Goal: Task Accomplishment & Management: Manage account settings

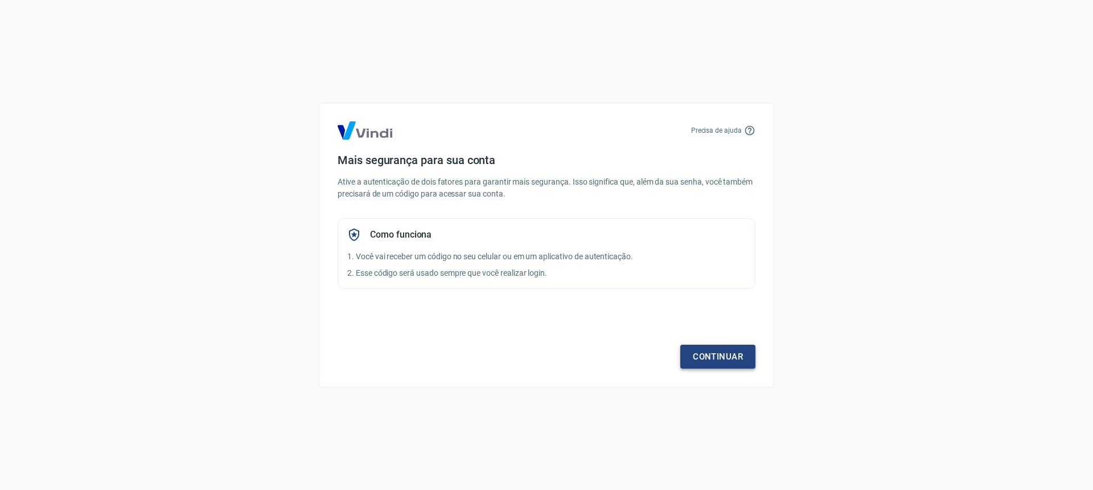
click at [719, 357] on link "Continuar" at bounding box center [717, 357] width 75 height 24
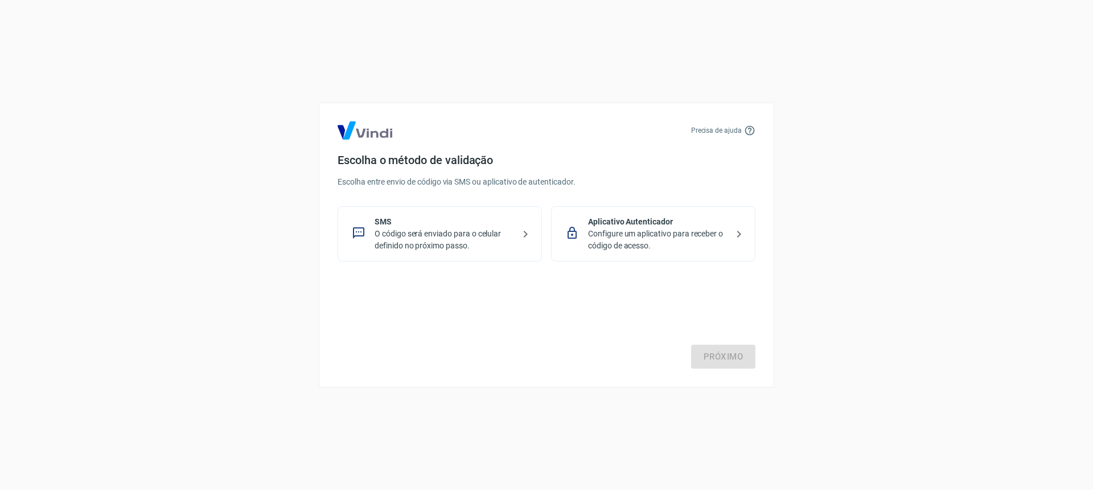
click at [469, 242] on p "O código será enviado para o celular definido no próximo passo." at bounding box center [445, 240] width 140 height 24
click at [709, 354] on link "Próximo" at bounding box center [723, 357] width 64 height 24
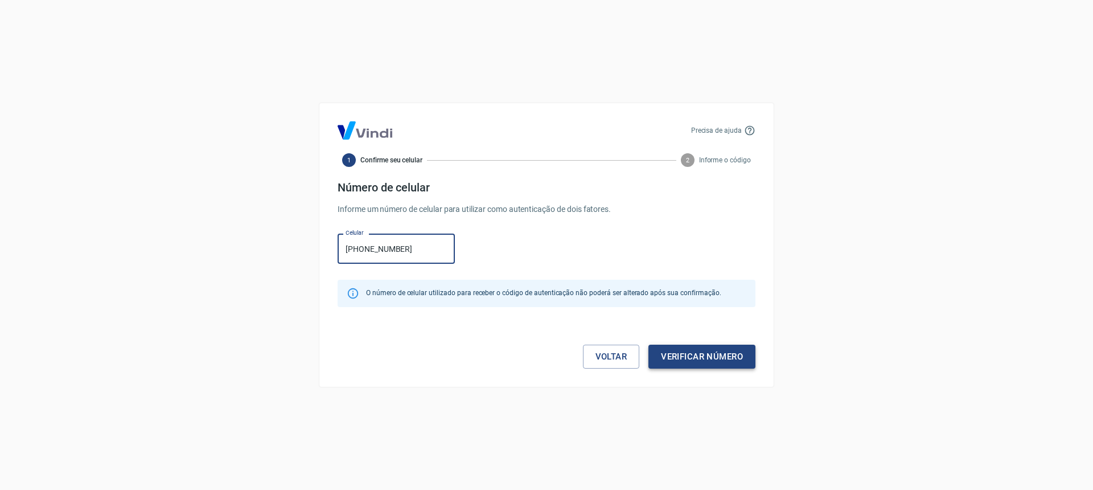
type input "[PHONE_NUMBER]"
click at [708, 359] on button "Verificar número" at bounding box center [702, 357] width 107 height 24
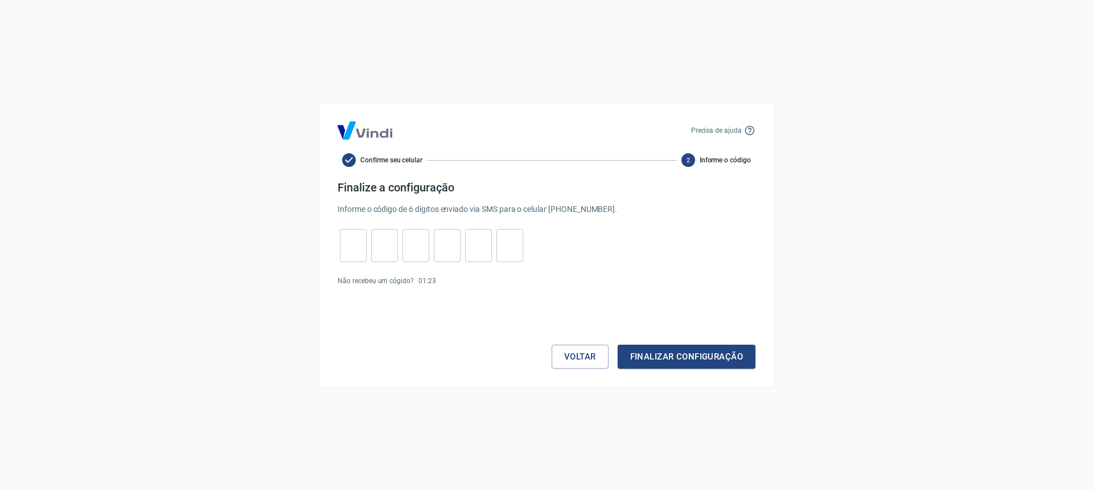
click at [357, 245] on input "tel" at bounding box center [353, 245] width 27 height 24
type input "2"
type input "3"
type input "4"
type input "6"
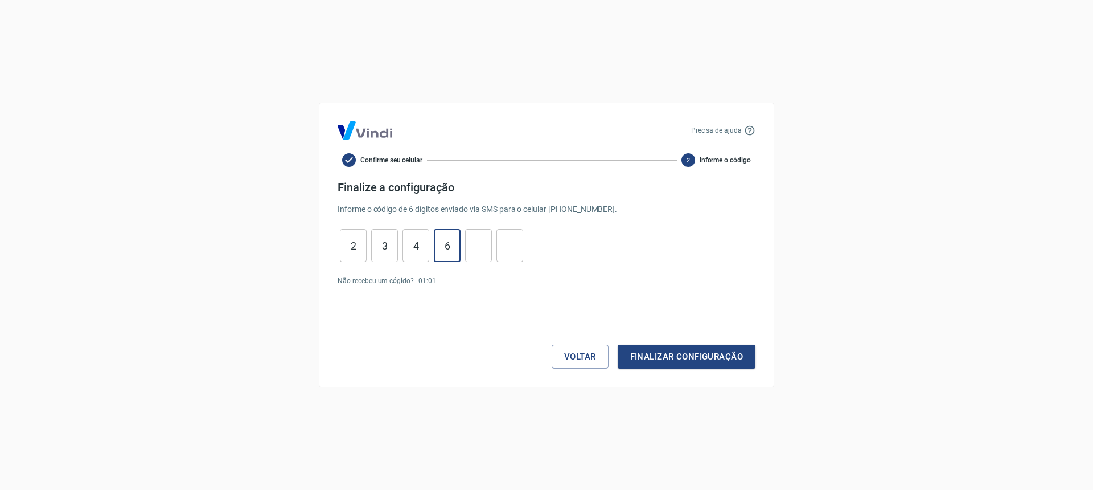
type input "6"
type input "2"
click at [715, 359] on button "Finalizar configuração" at bounding box center [687, 357] width 138 height 24
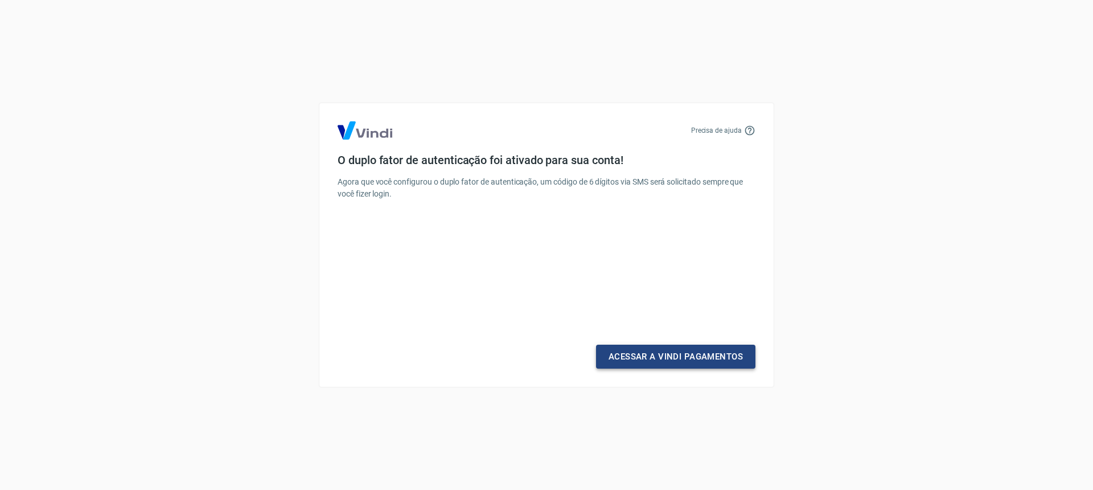
click at [662, 355] on link "Acessar a Vindi Pagamentos" at bounding box center [675, 357] width 159 height 24
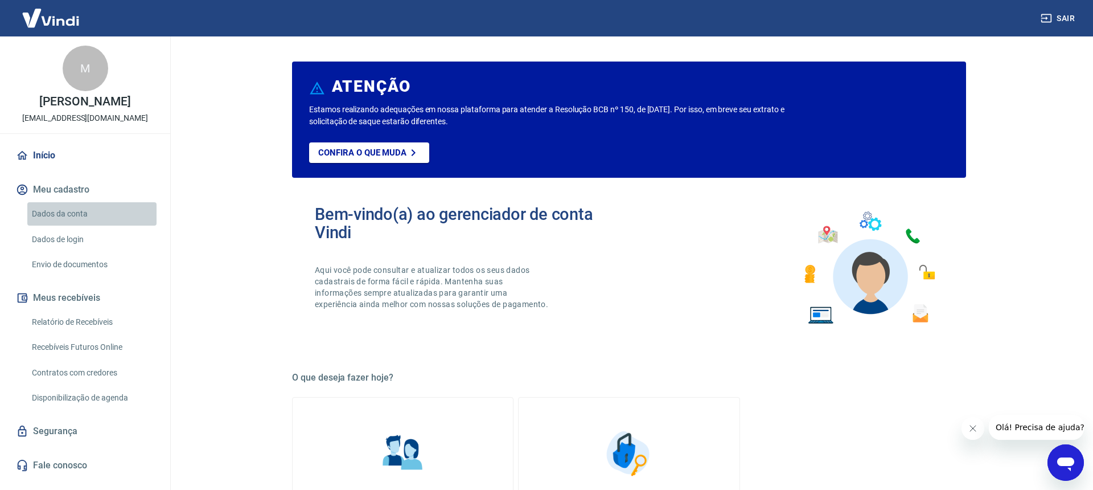
drag, startPoint x: 46, startPoint y: 211, endPoint x: 54, endPoint y: 210, distance: 8.0
click at [46, 211] on link "Dados da conta" at bounding box center [91, 213] width 129 height 23
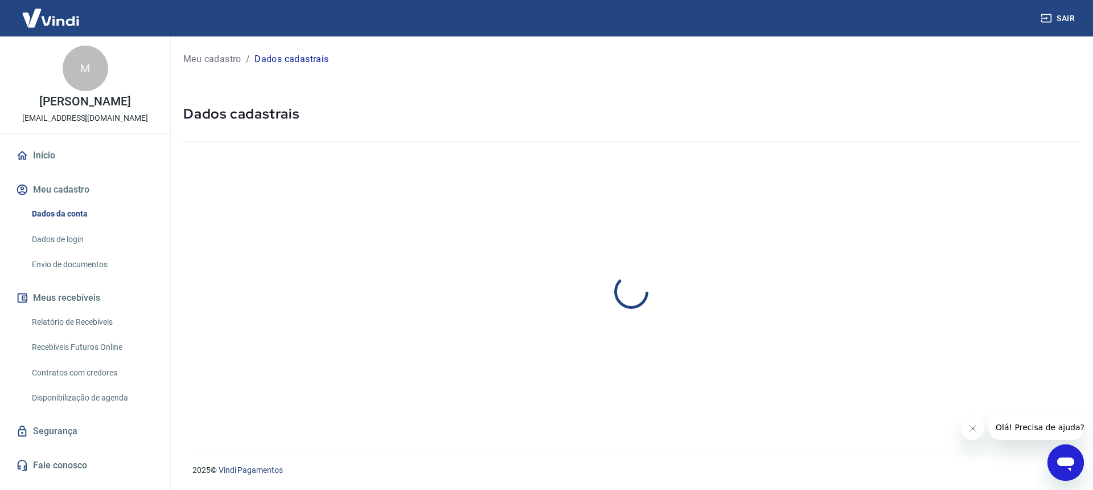
select select "SP"
select select "business"
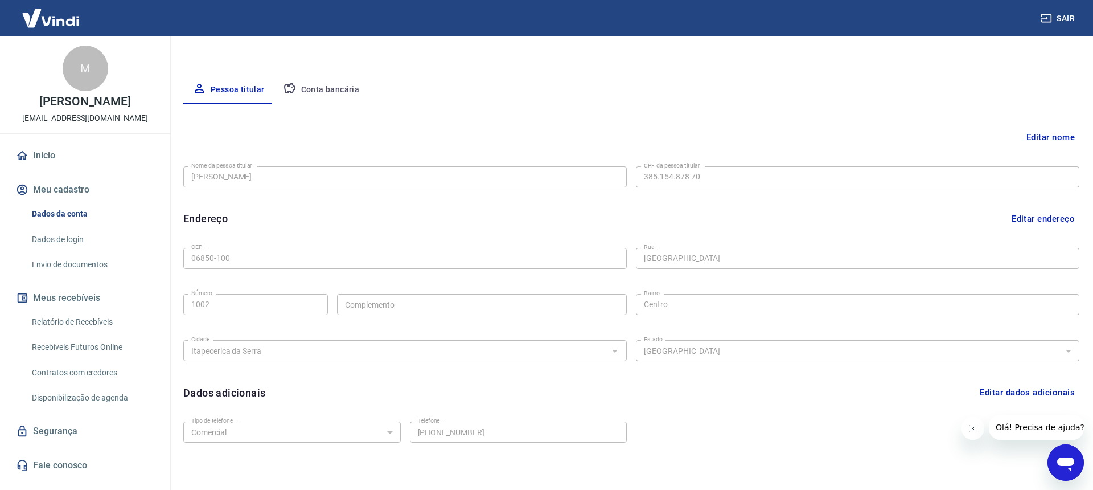
scroll to position [184, 0]
click at [326, 87] on button "Conta bancária" at bounding box center [321, 90] width 95 height 27
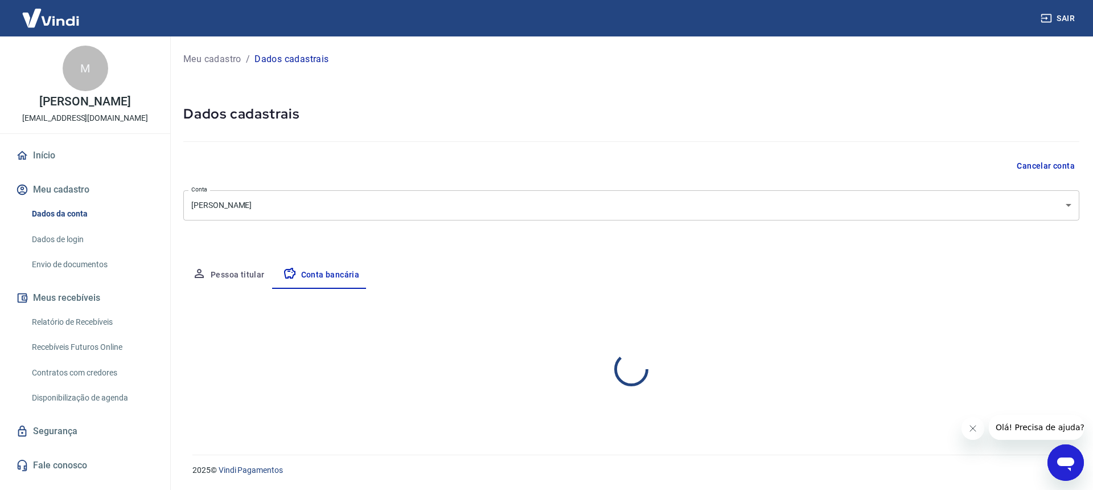
scroll to position [0, 0]
select select "1"
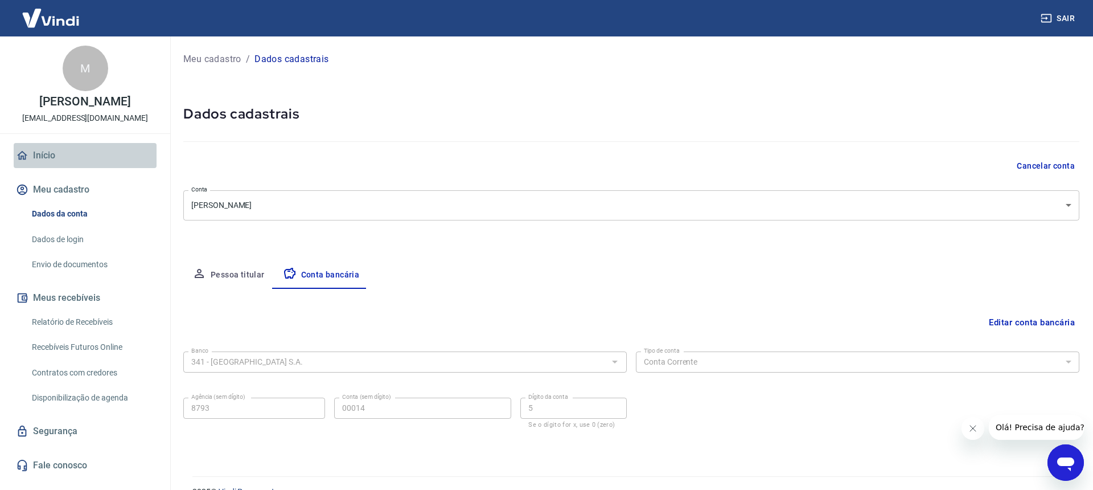
click at [43, 157] on link "Início" at bounding box center [85, 155] width 143 height 25
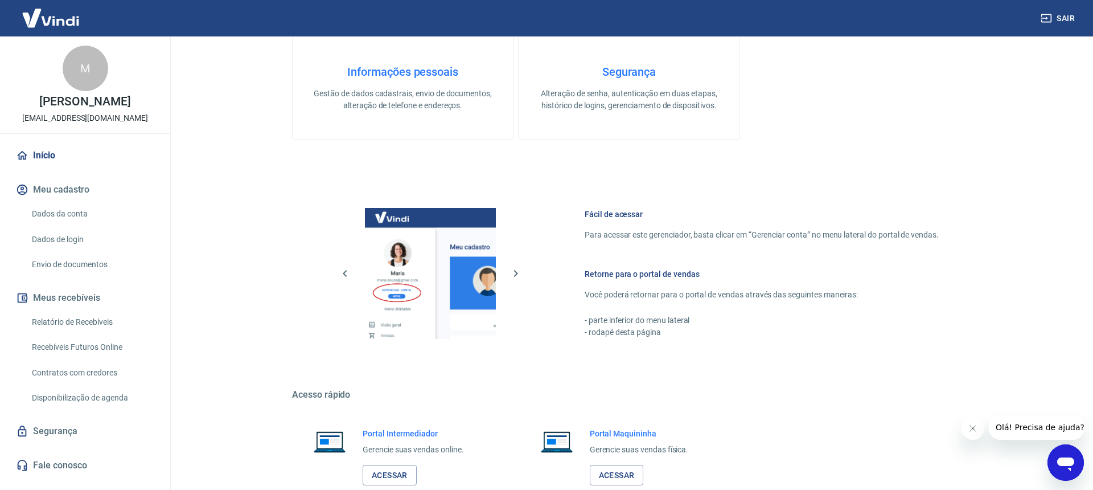
scroll to position [516, 0]
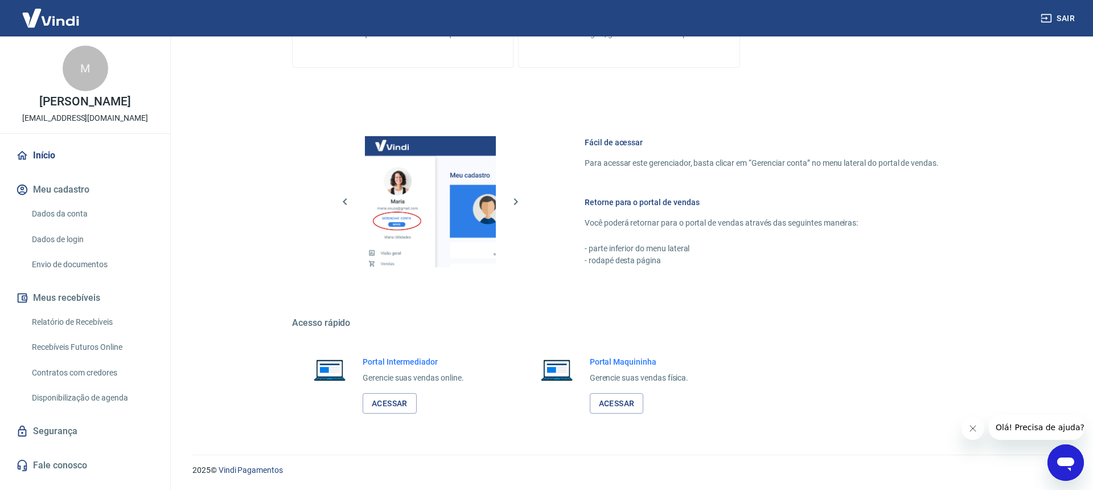
scroll to position [513, 0]
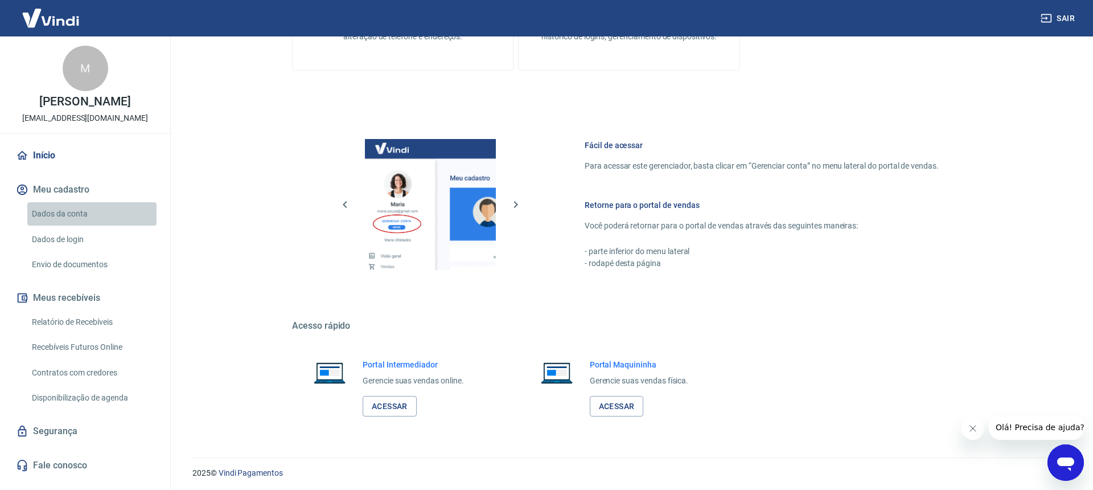
click at [63, 214] on link "Dados da conta" at bounding box center [91, 213] width 129 height 23
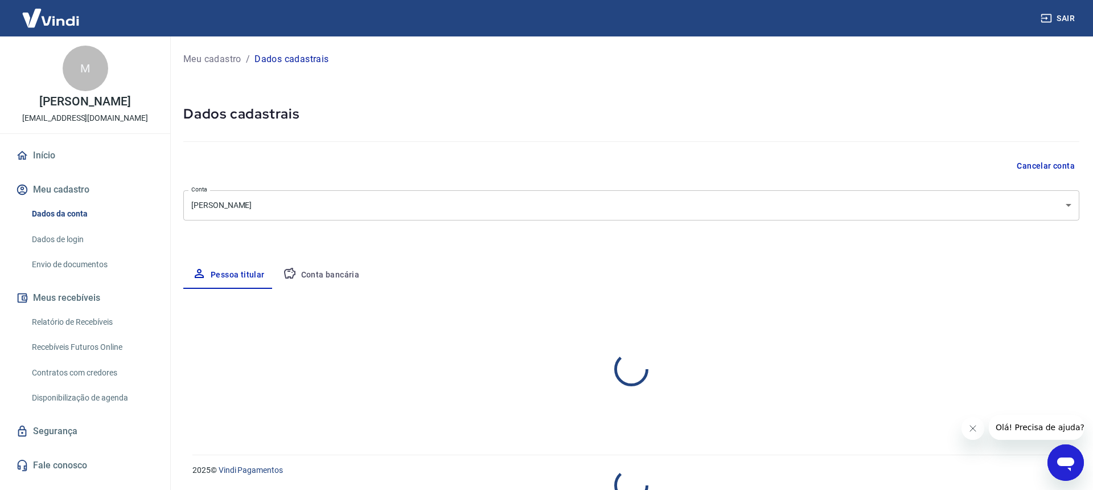
select select "SP"
select select "business"
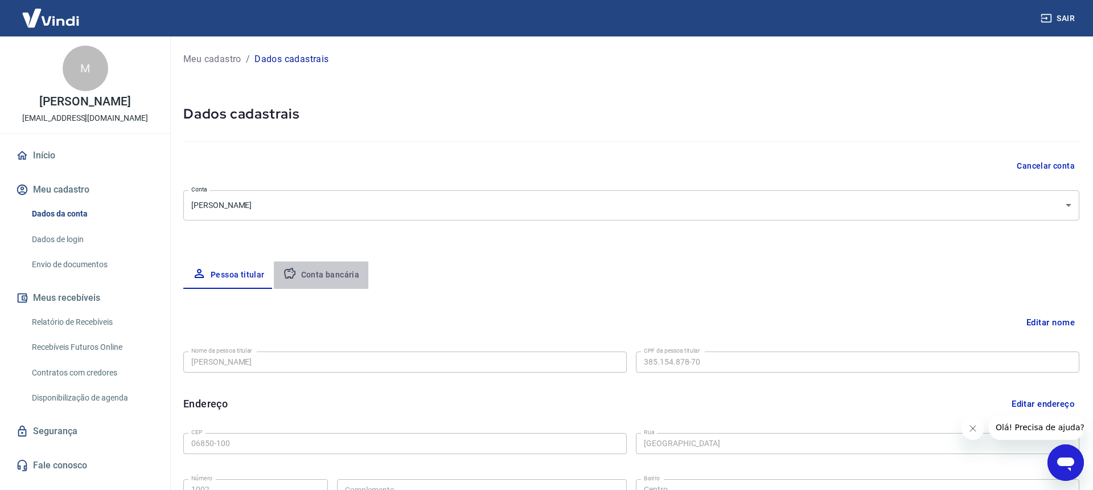
click at [320, 277] on button "Conta bancária" at bounding box center [321, 274] width 95 height 27
select select "1"
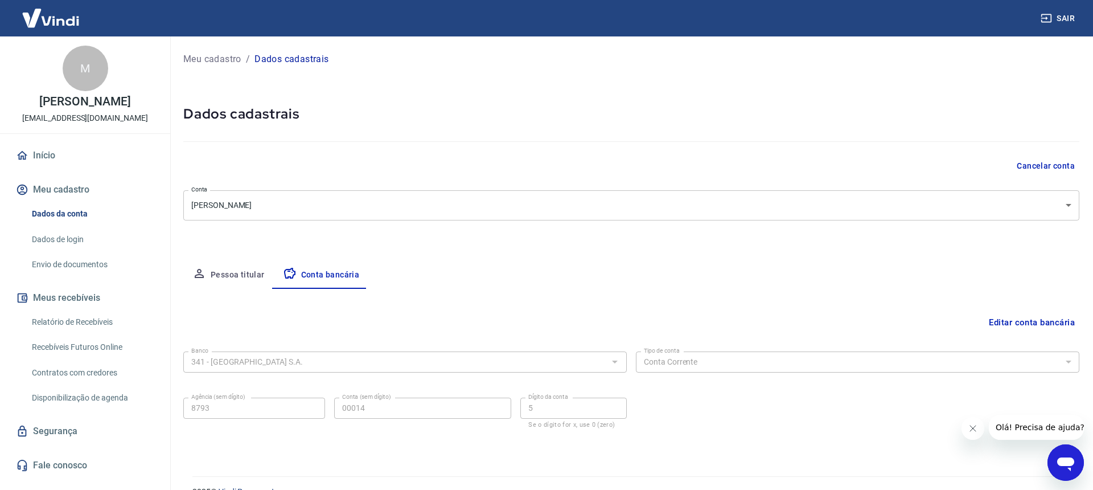
click at [72, 267] on link "Envio de documentos" at bounding box center [91, 264] width 129 height 23
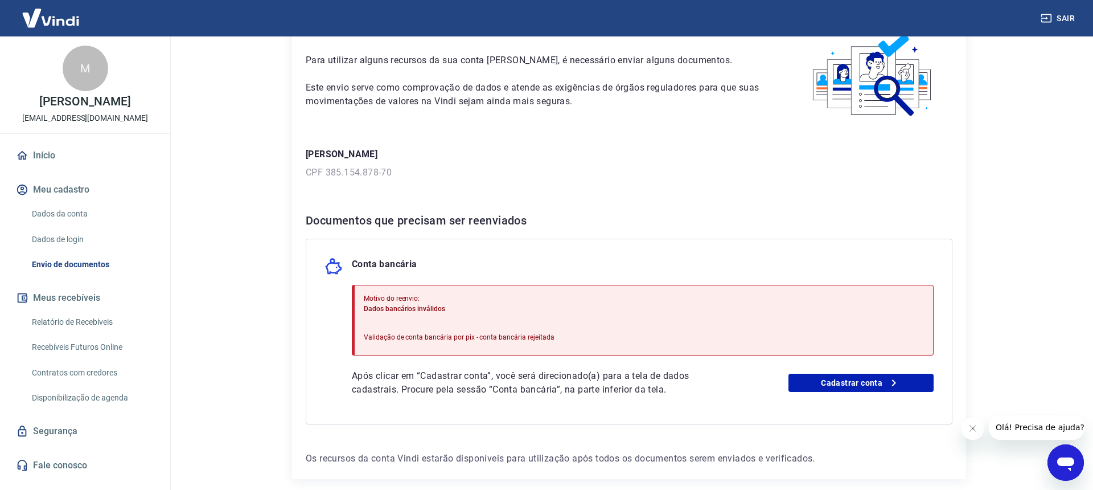
scroll to position [68, 0]
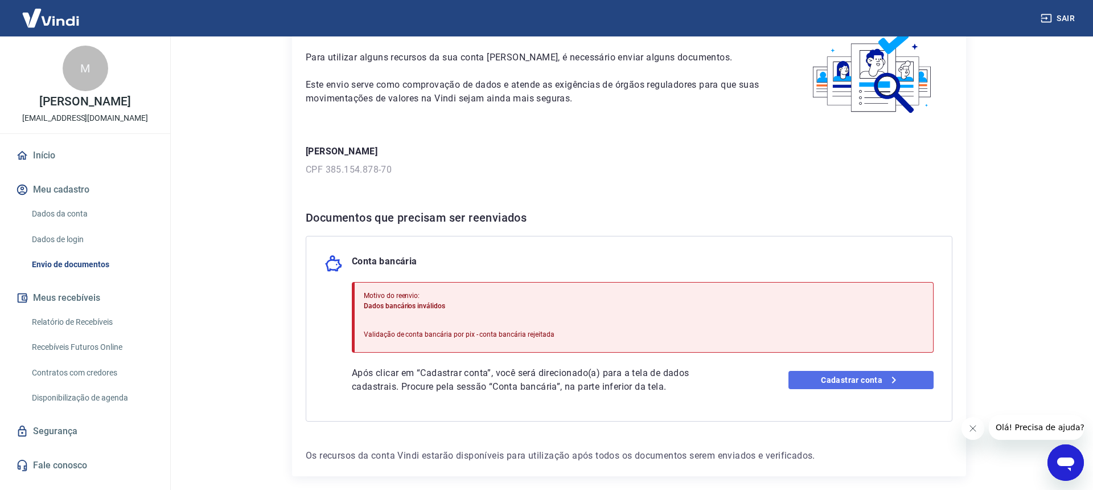
click at [851, 380] on link "Cadastrar conta" at bounding box center [862, 380] width 146 height 18
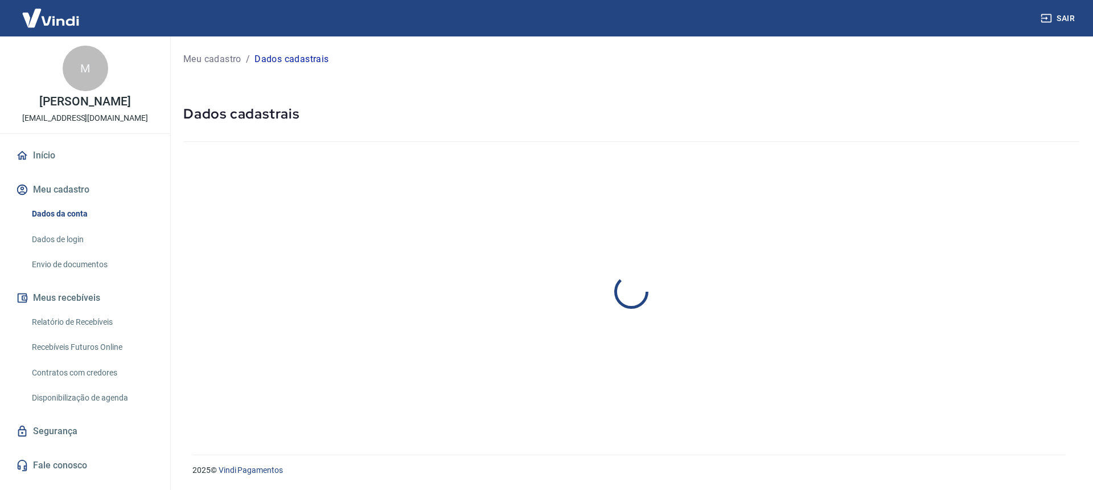
select select "business"
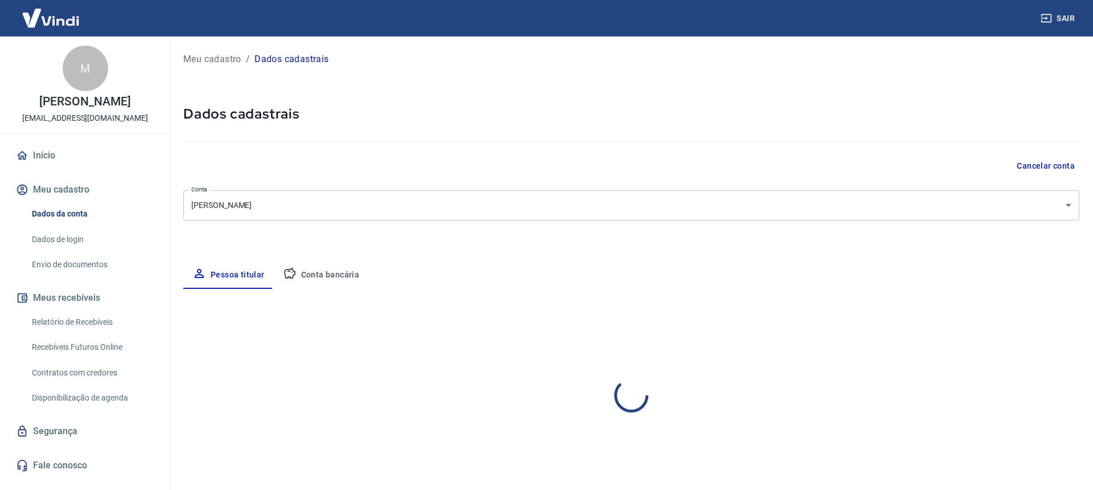
type input "[PHONE_NUMBER]"
select select "SP"
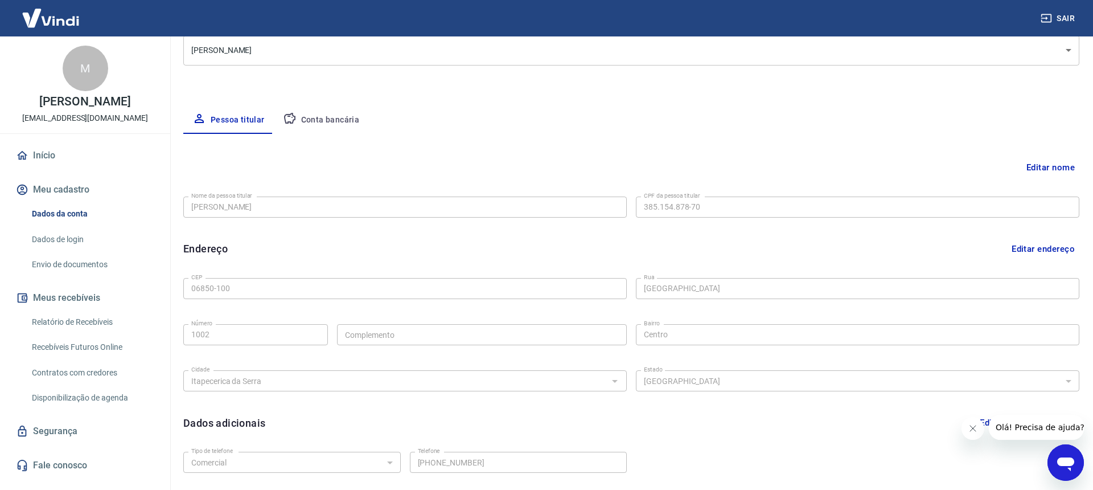
scroll to position [167, 0]
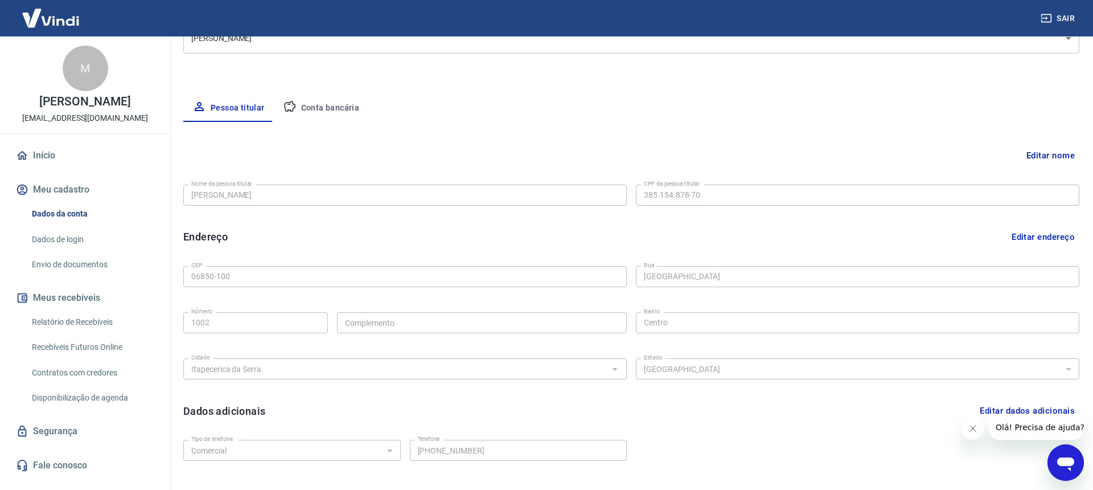
click at [1057, 155] on button "Editar nome" at bounding box center [1051, 156] width 58 height 22
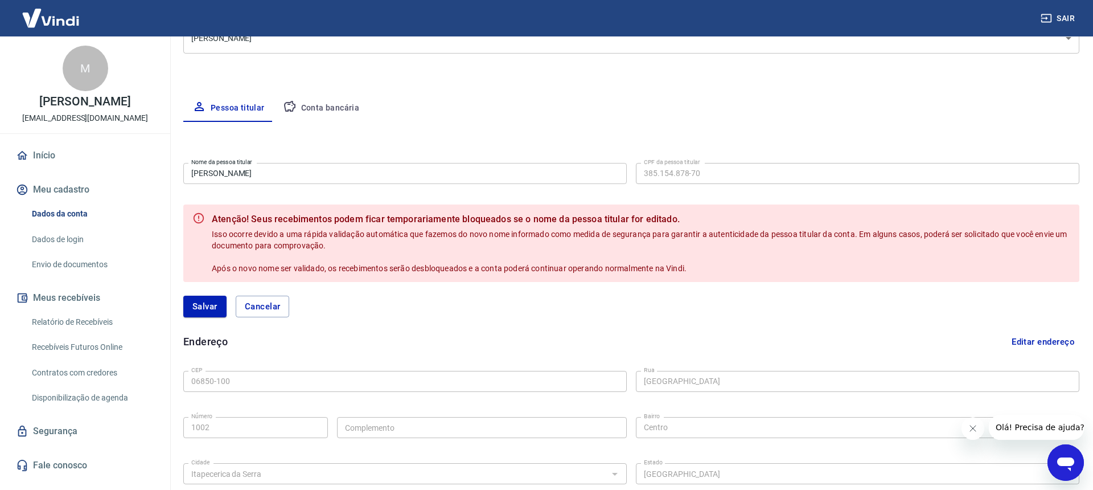
click at [284, 175] on input "Matheus P Kimura" at bounding box center [405, 173] width 444 height 21
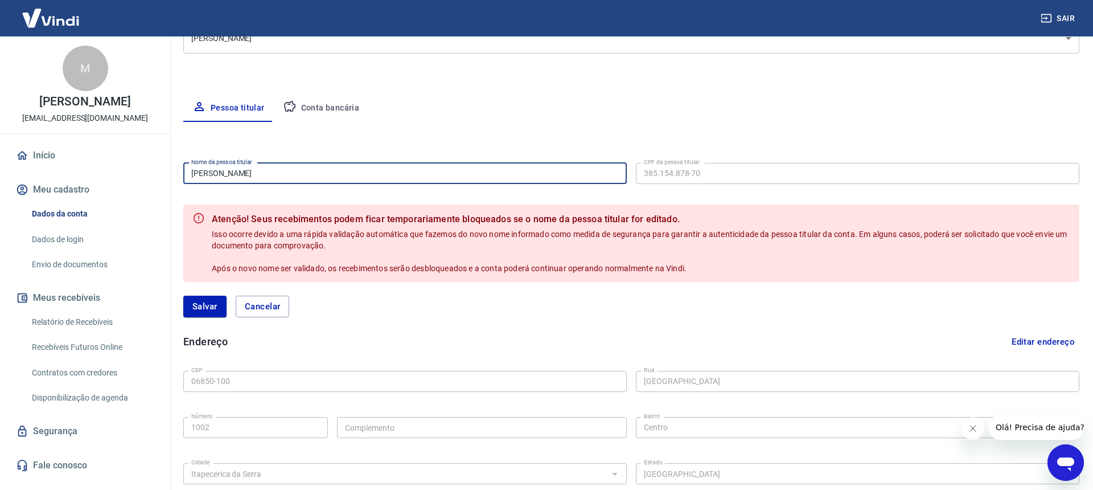
click at [284, 175] on input "Matheus P Kimura" at bounding box center [405, 173] width 444 height 21
click at [533, 174] on input "Matheus P Kimura" at bounding box center [405, 173] width 444 height 21
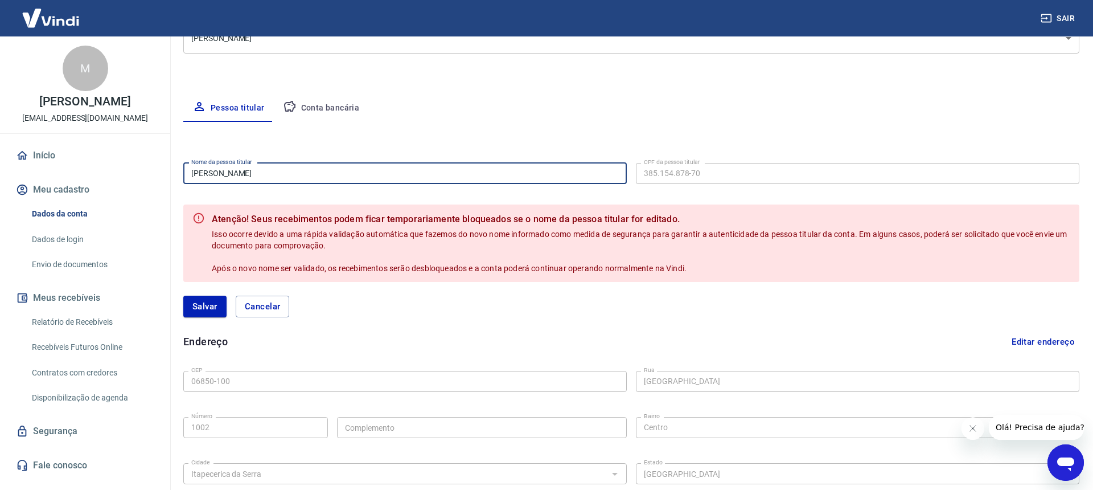
paste input "COMERCIAL ELETRICA M.C.M LTDA"
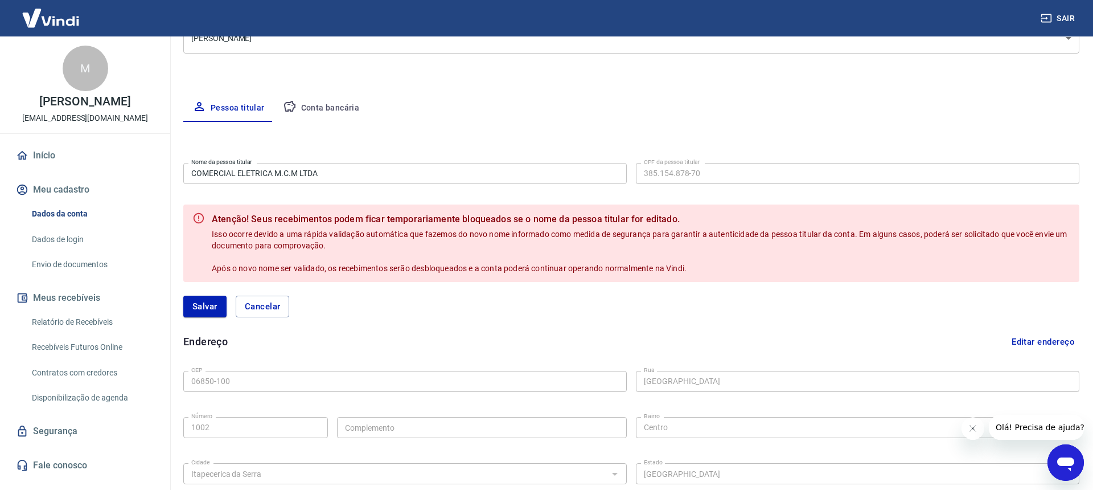
drag, startPoint x: 674, startPoint y: 63, endPoint x: 676, endPoint y: 88, distance: 25.1
click at [674, 68] on div "Meu cadastro / Dados cadastrais Dados cadastrais Cancelar conta Conta Matheus P…" at bounding box center [632, 244] width 924 height 748
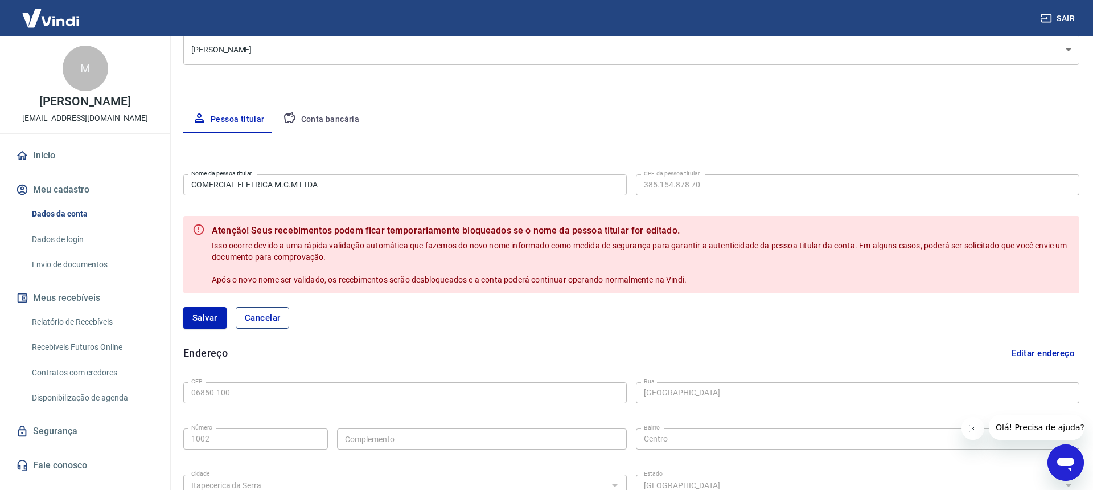
click at [273, 320] on button "Cancelar" at bounding box center [263, 318] width 54 height 22
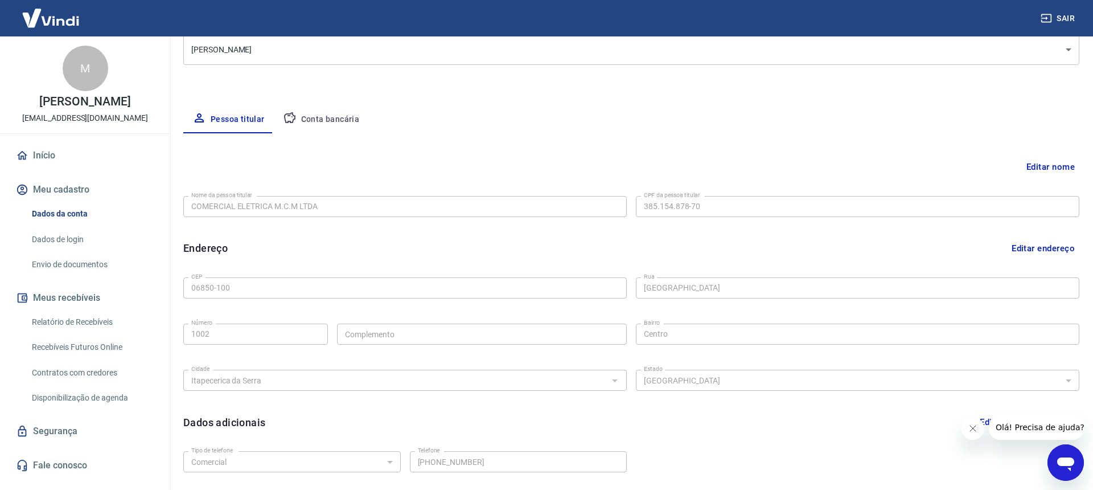
type input "Matheus P Kimura"
click at [317, 116] on button "Conta bancária" at bounding box center [321, 119] width 95 height 27
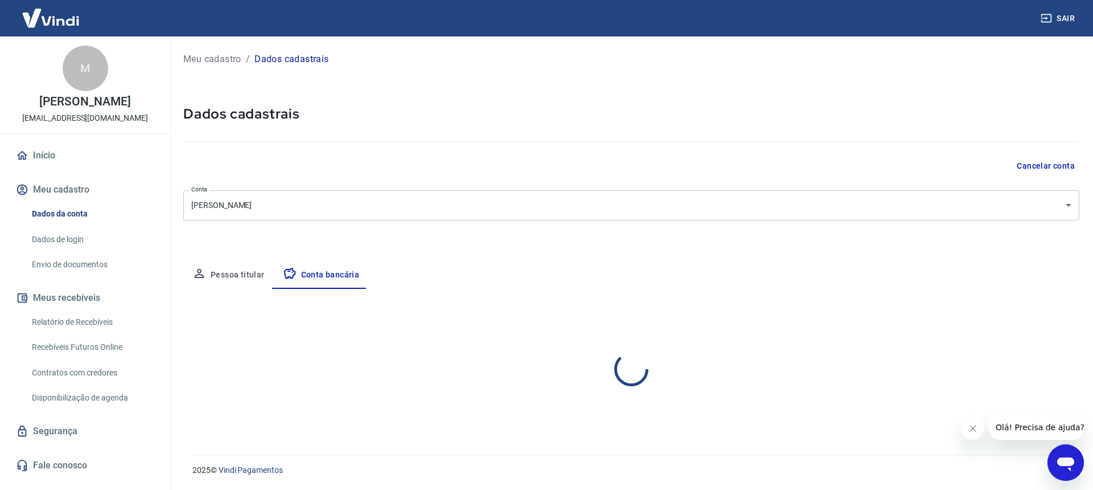
scroll to position [0, 0]
select select "1"
click at [237, 272] on button "Pessoa titular" at bounding box center [228, 274] width 91 height 27
select select "business"
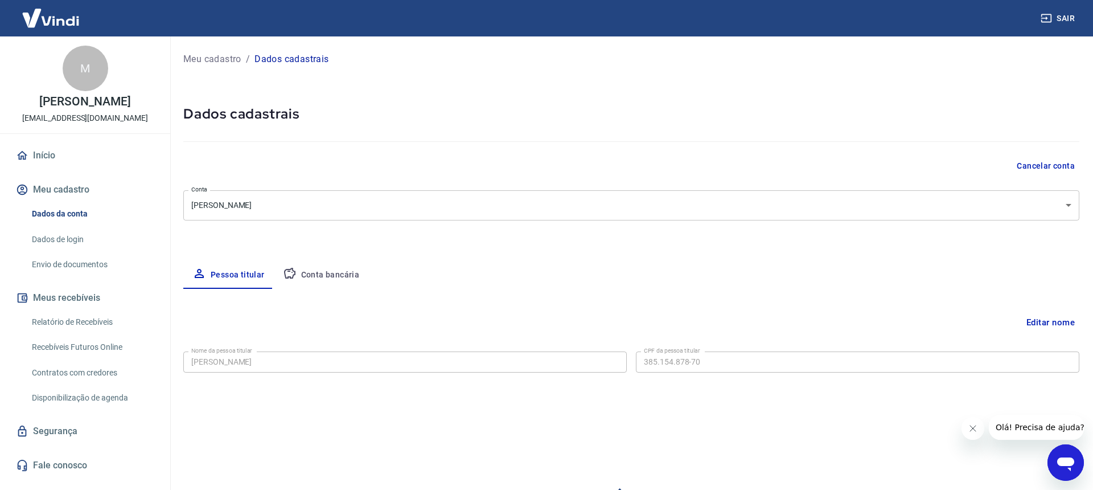
select select "SP"
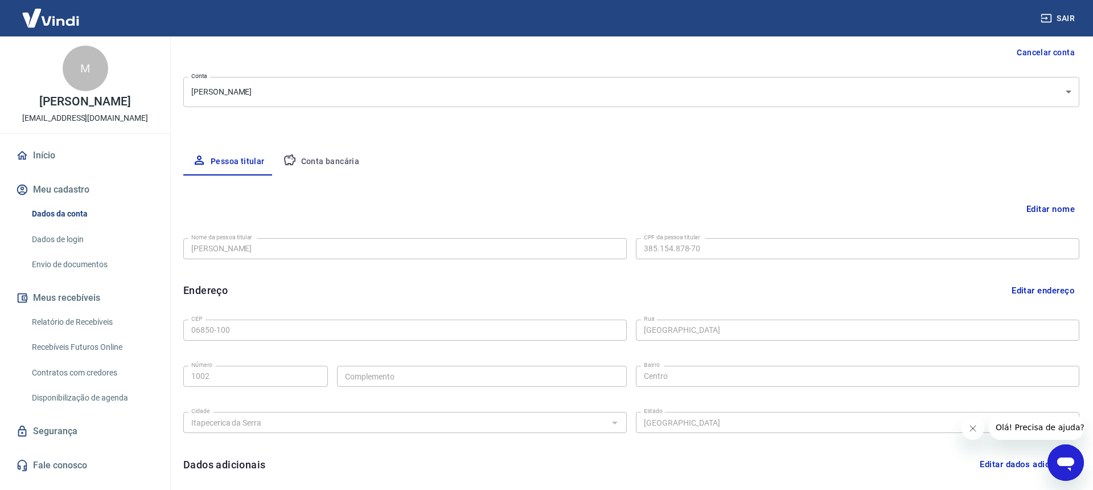
scroll to position [132, 0]
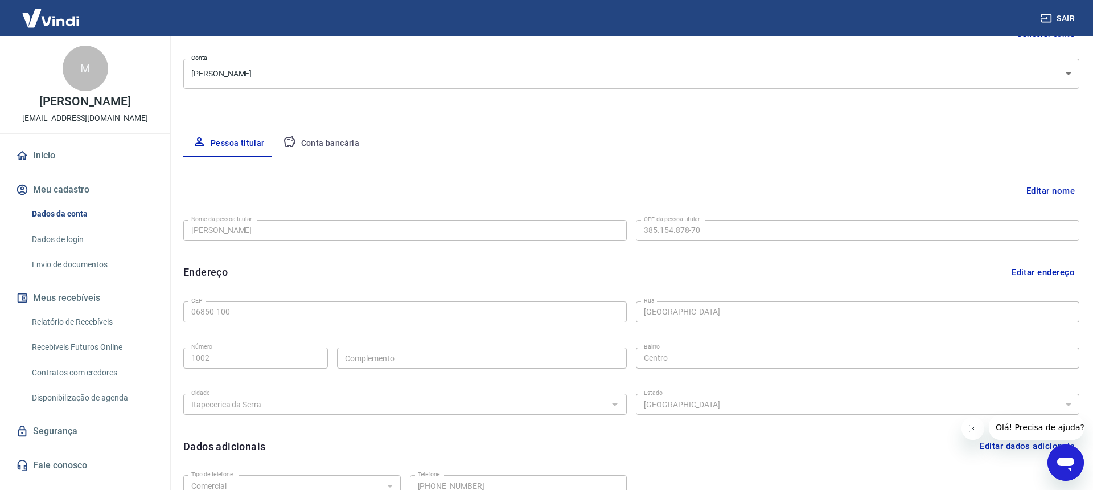
click at [67, 266] on link "Envio de documentos" at bounding box center [91, 264] width 129 height 23
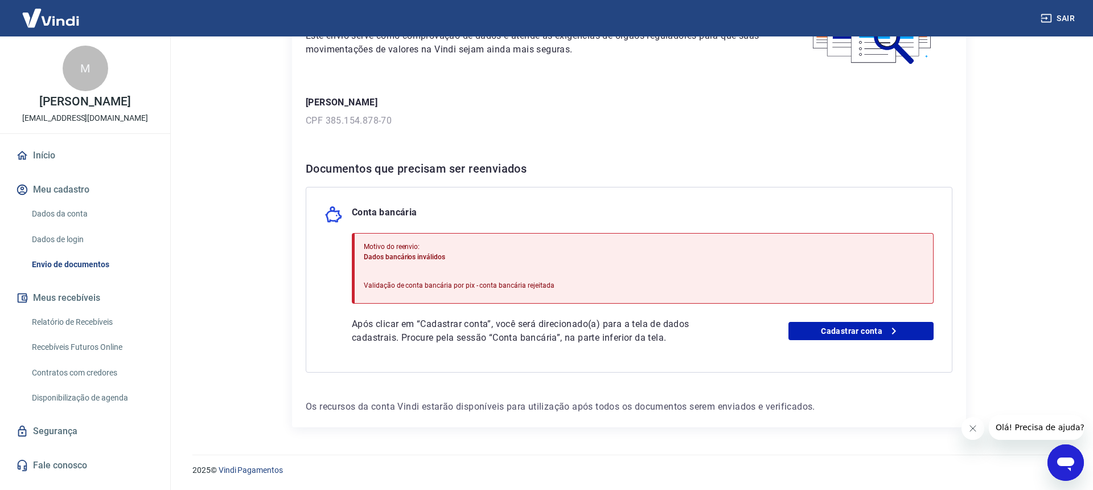
scroll to position [115, 0]
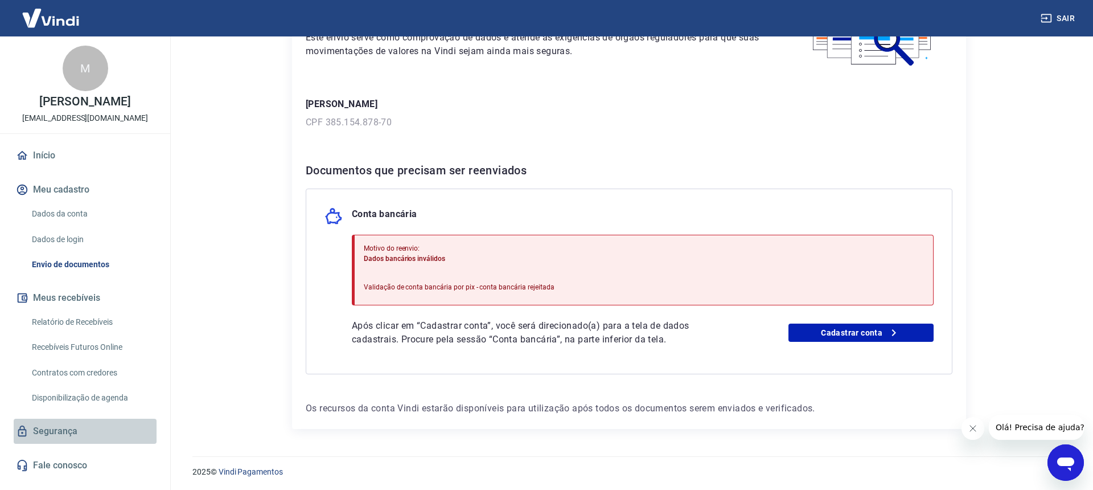
click at [63, 437] on link "Segurança" at bounding box center [85, 431] width 143 height 25
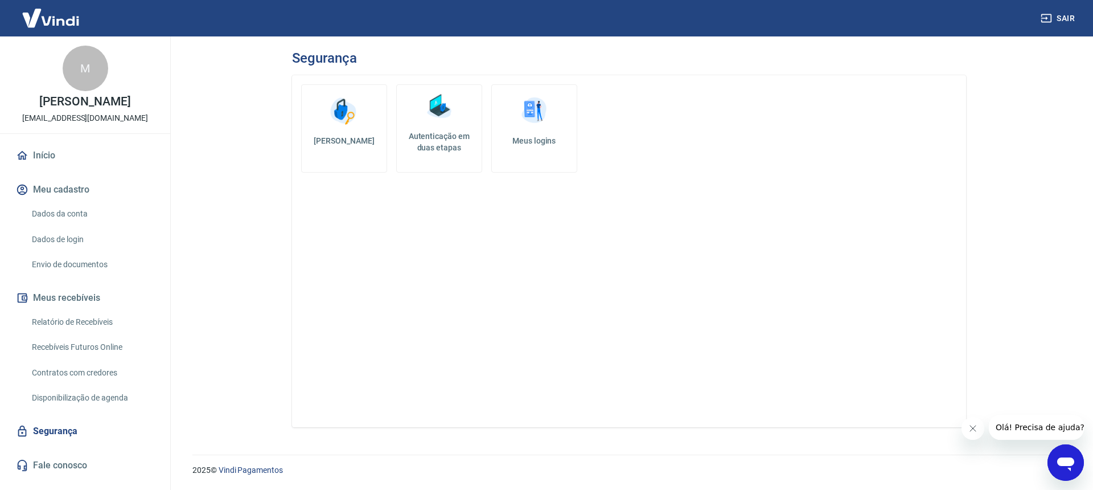
click at [72, 397] on link "Disponibilização de agenda" at bounding box center [91, 397] width 129 height 23
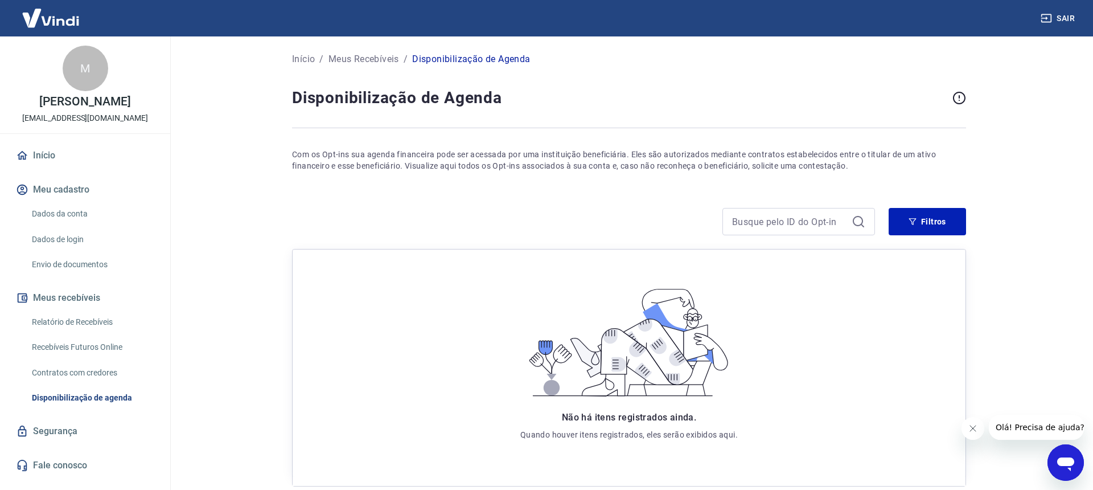
scroll to position [1, 0]
click at [35, 155] on link "Início" at bounding box center [85, 155] width 143 height 25
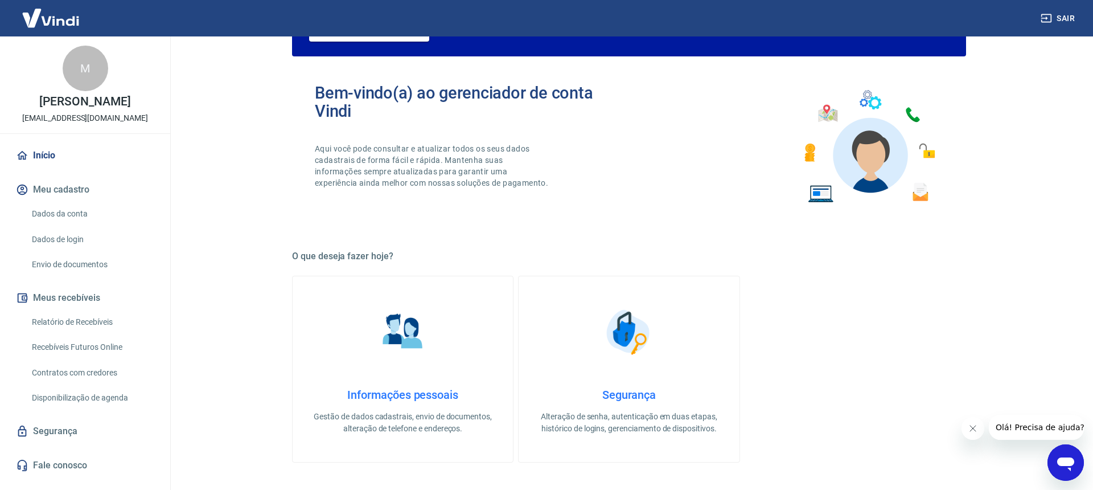
scroll to position [122, 0]
click at [406, 393] on h4 "Informações pessoais" at bounding box center [403, 394] width 184 height 14
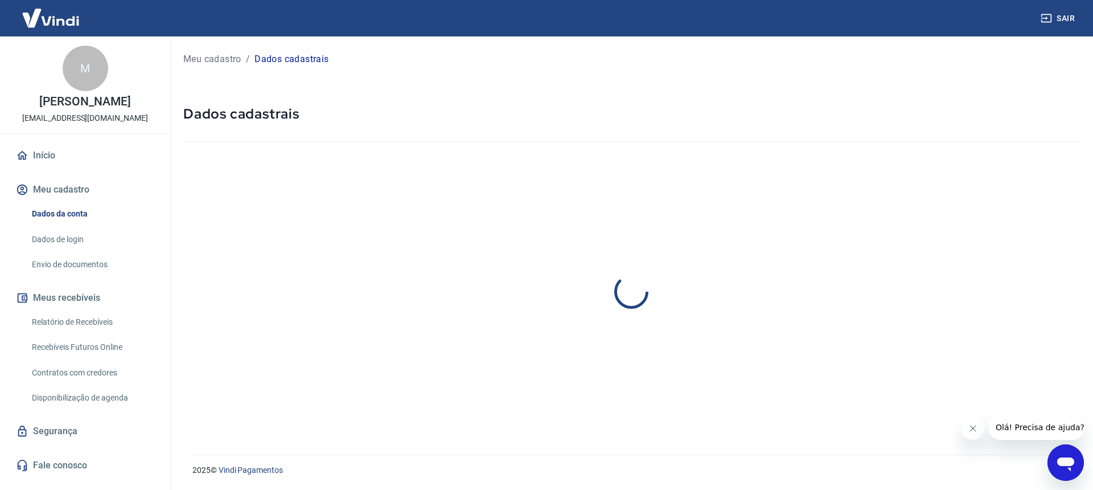
select select "SP"
select select "business"
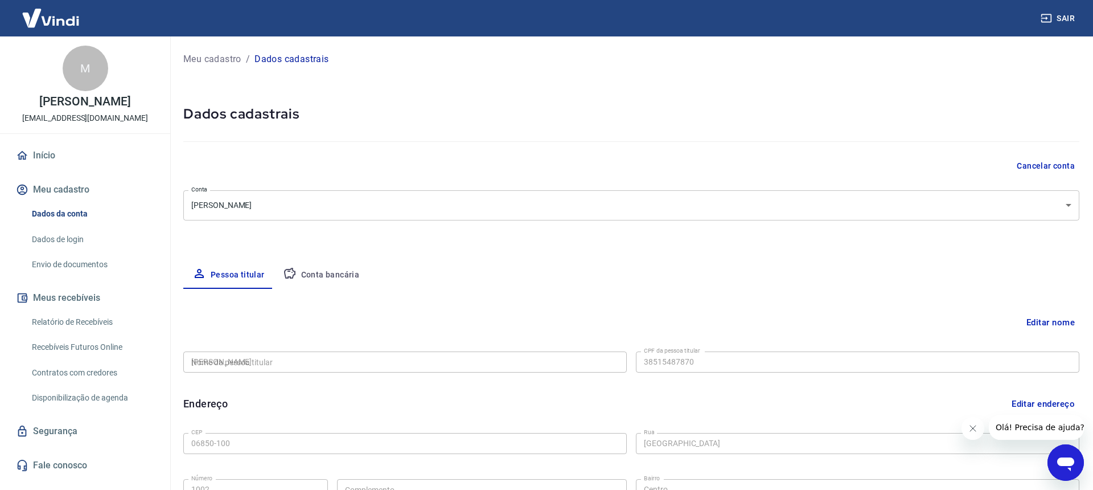
type input "385.154.878-70"
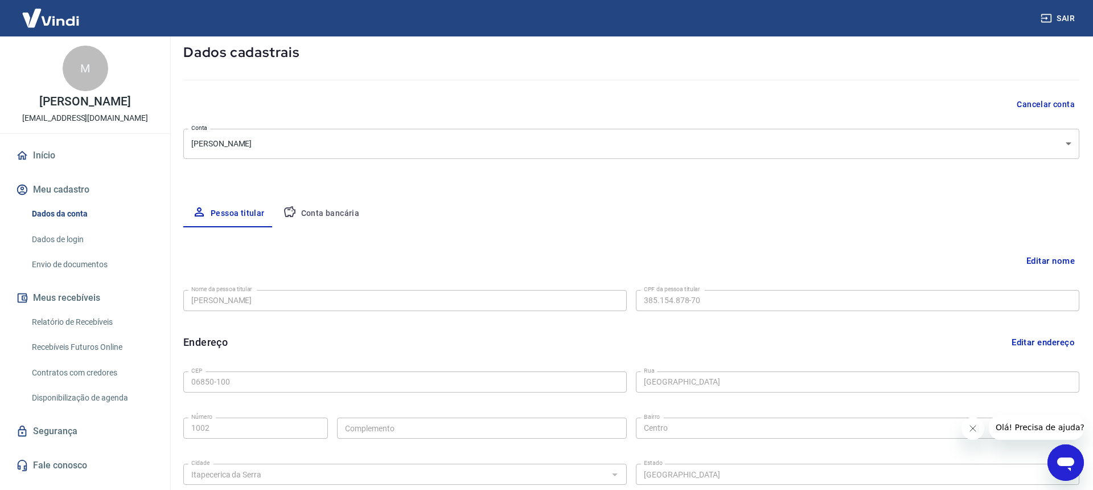
scroll to position [63, 0]
click at [1068, 143] on body "Sair M Matheus P Kimura mcmcomercialeletrica@gmail.com Início Meu cadastro Dado…" at bounding box center [546, 182] width 1093 height 490
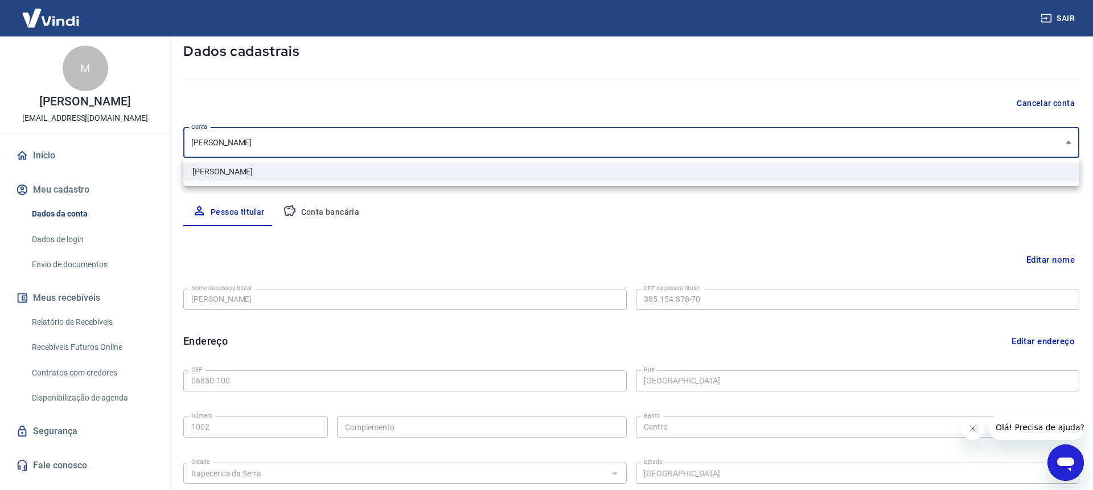
click at [1068, 143] on div at bounding box center [546, 245] width 1093 height 490
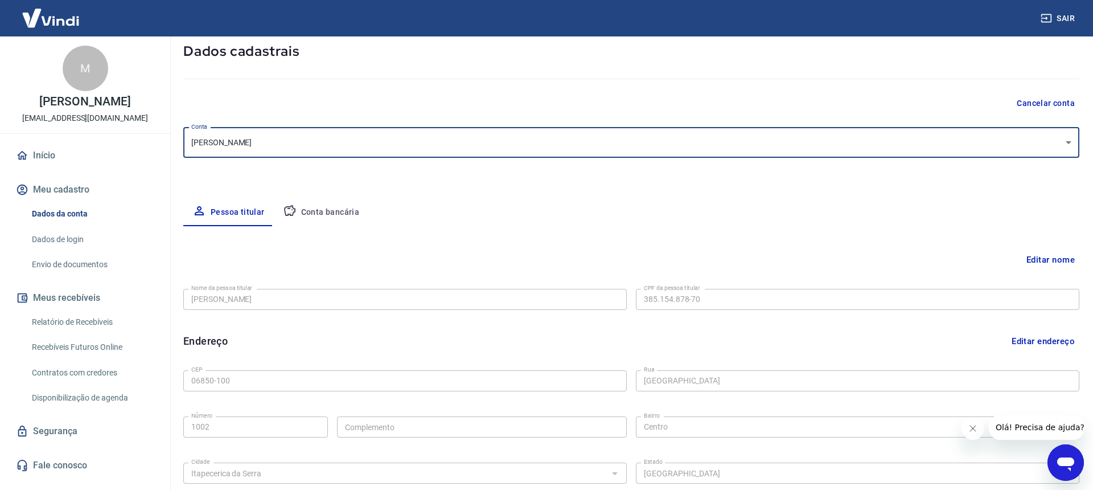
scroll to position [0, 0]
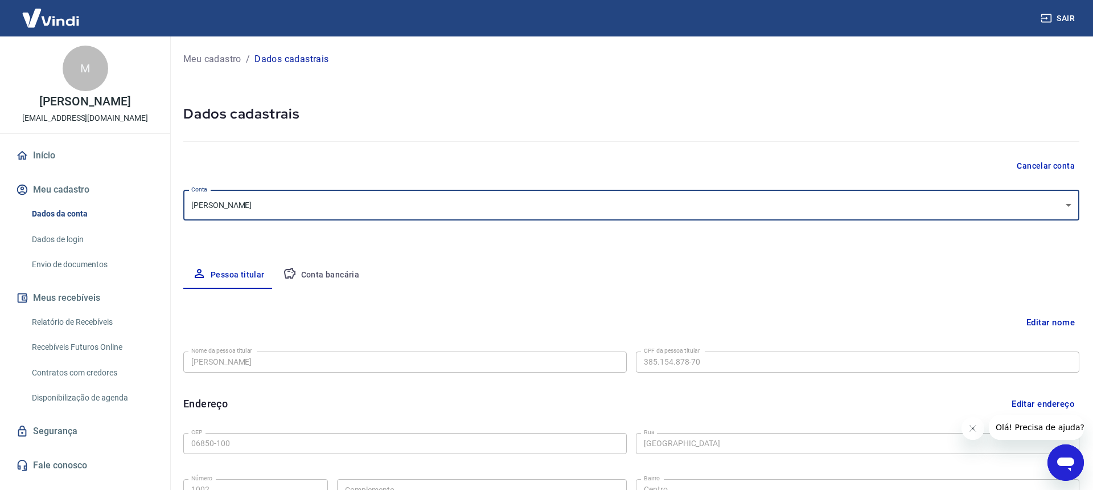
click at [467, 202] on body "Sair M Matheus P Kimura mcmcomercialeletrica@gmail.com Início Meu cadastro Dado…" at bounding box center [546, 245] width 1093 height 490
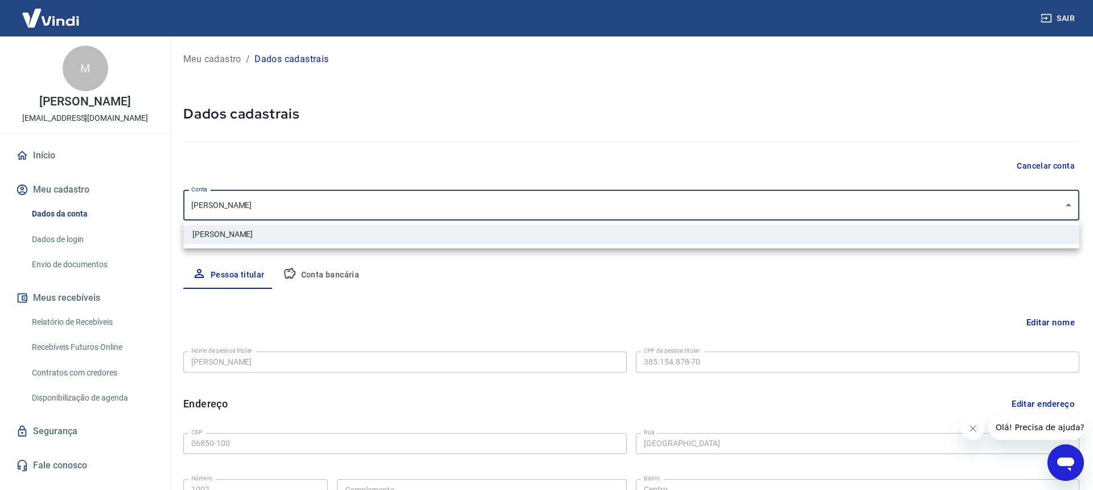
click at [433, 264] on div at bounding box center [546, 245] width 1093 height 490
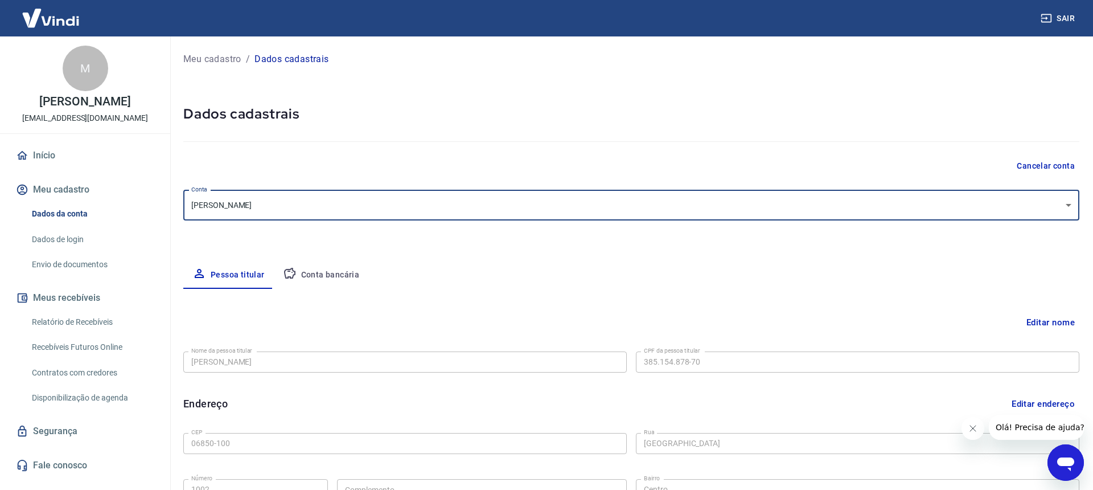
drag, startPoint x: 1057, startPoint y: 321, endPoint x: 916, endPoint y: 356, distance: 145.6
click at [1056, 321] on button "Editar nome" at bounding box center [1051, 322] width 58 height 22
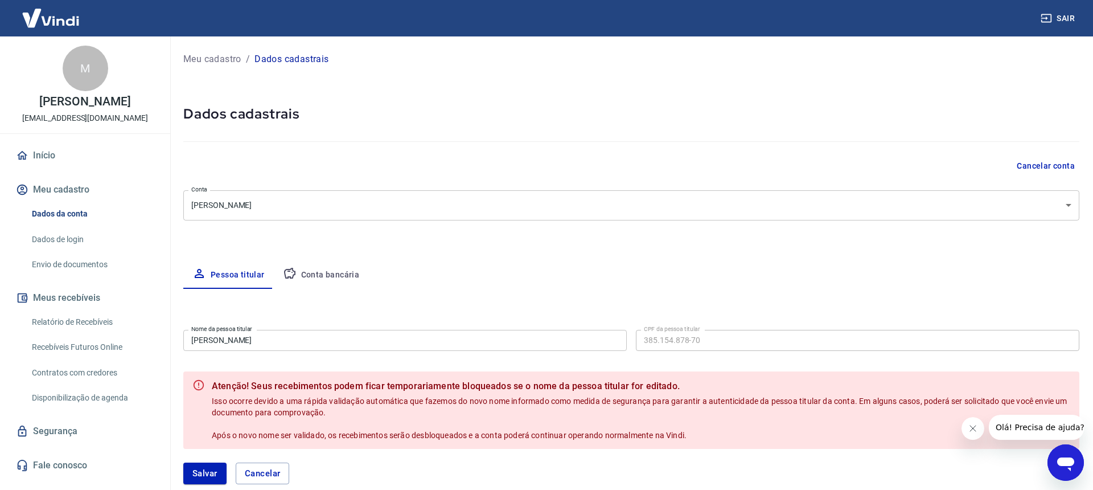
drag, startPoint x: 621, startPoint y: 276, endPoint x: 449, endPoint y: 282, distance: 172.1
click at [621, 276] on div "Pessoa titular Conta bancária" at bounding box center [631, 274] width 896 height 27
click at [331, 276] on button "Conta bancária" at bounding box center [321, 274] width 95 height 27
select select "1"
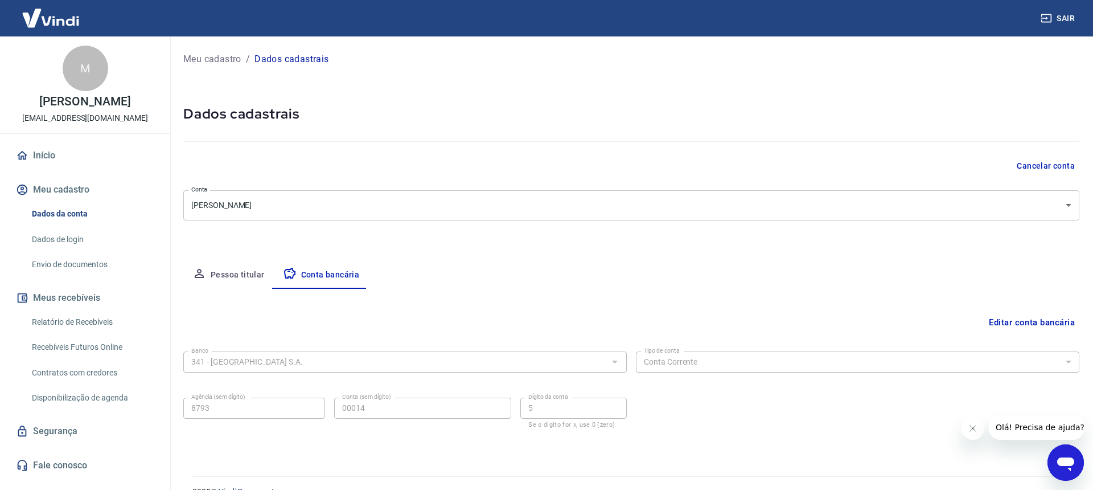
click at [1028, 321] on button "Editar conta bancária" at bounding box center [1032, 322] width 95 height 22
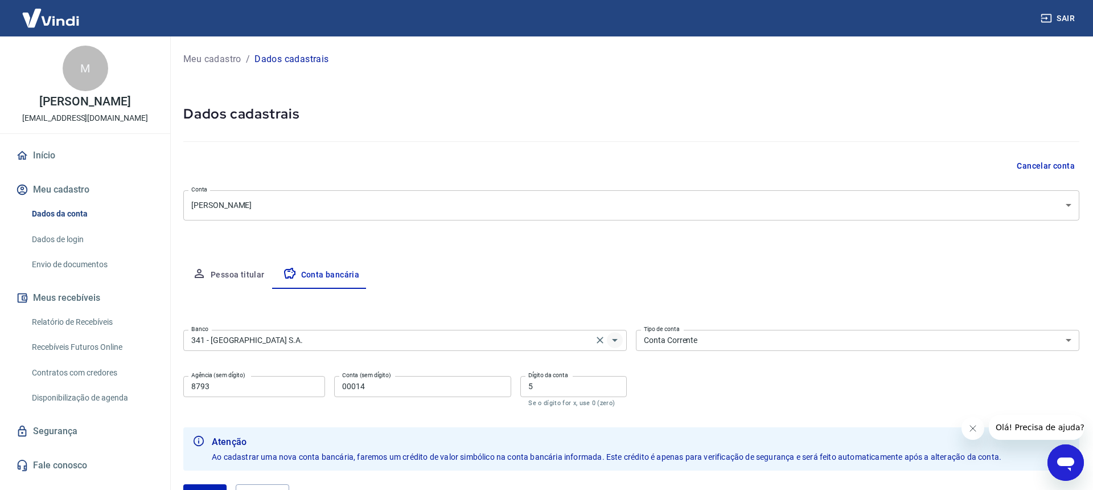
click at [616, 343] on icon "Abrir" at bounding box center [615, 340] width 14 height 14
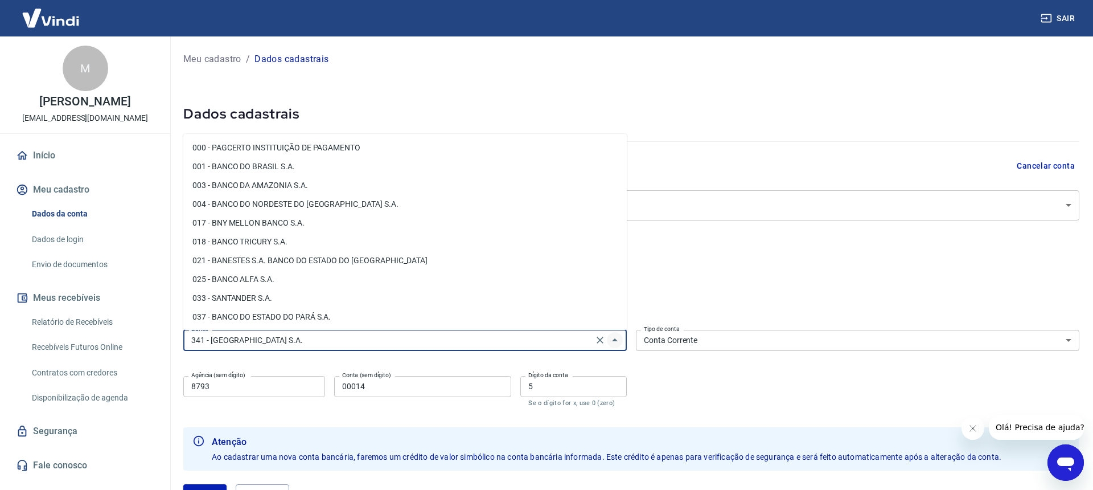
scroll to position [936, 0]
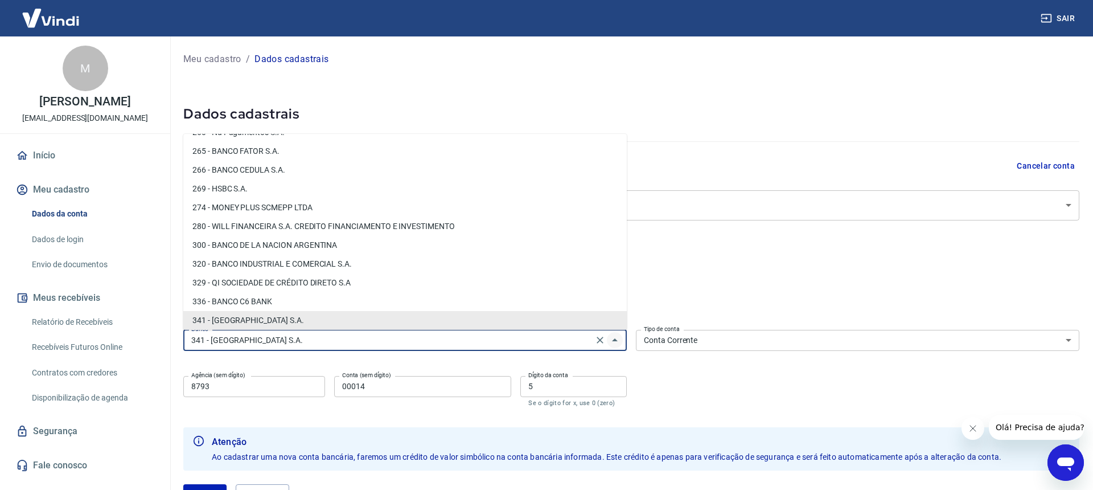
click at [616, 343] on icon "Fechar" at bounding box center [615, 340] width 14 height 14
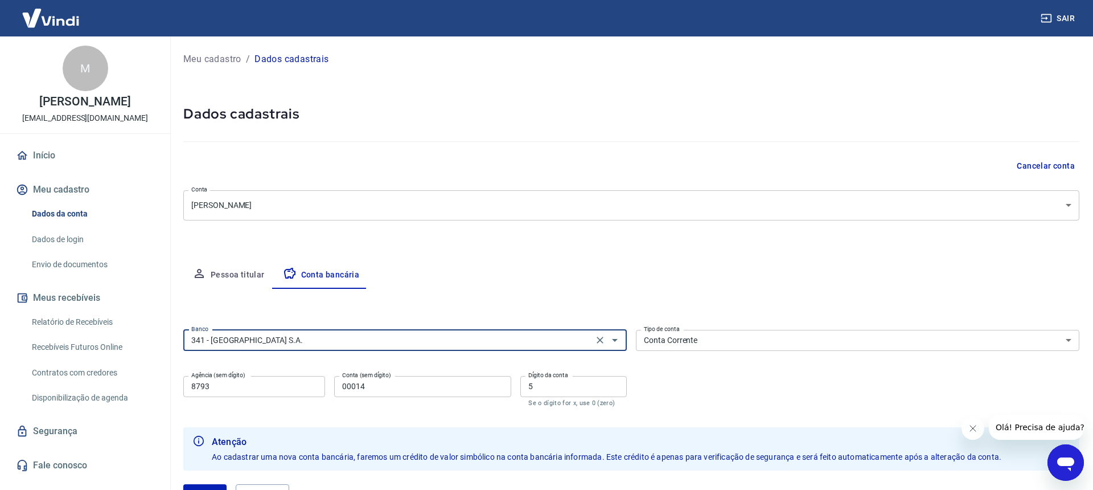
click at [713, 341] on select "Conta Corrente Conta Poupança" at bounding box center [858, 340] width 444 height 21
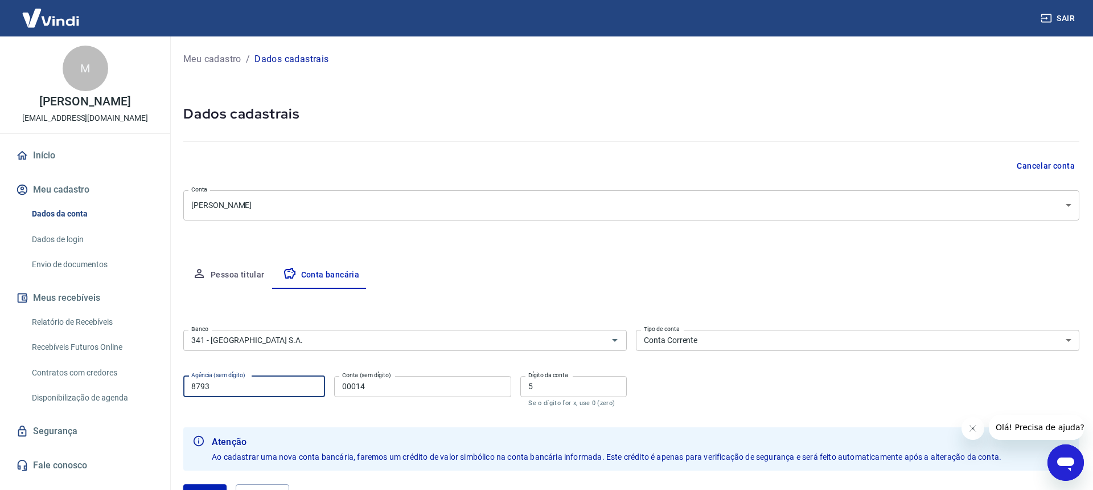
click at [278, 390] on input "8793" at bounding box center [254, 386] width 142 height 21
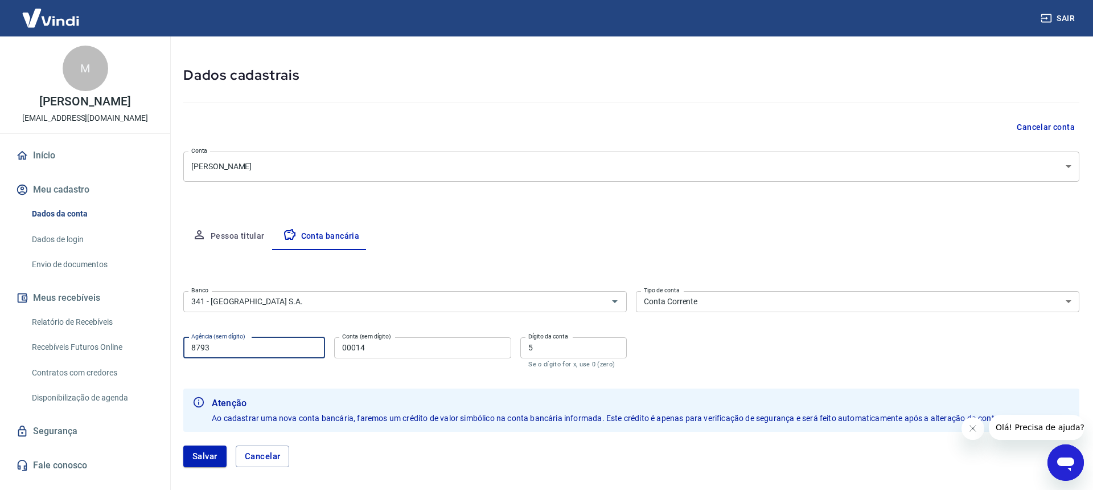
scroll to position [92, 0]
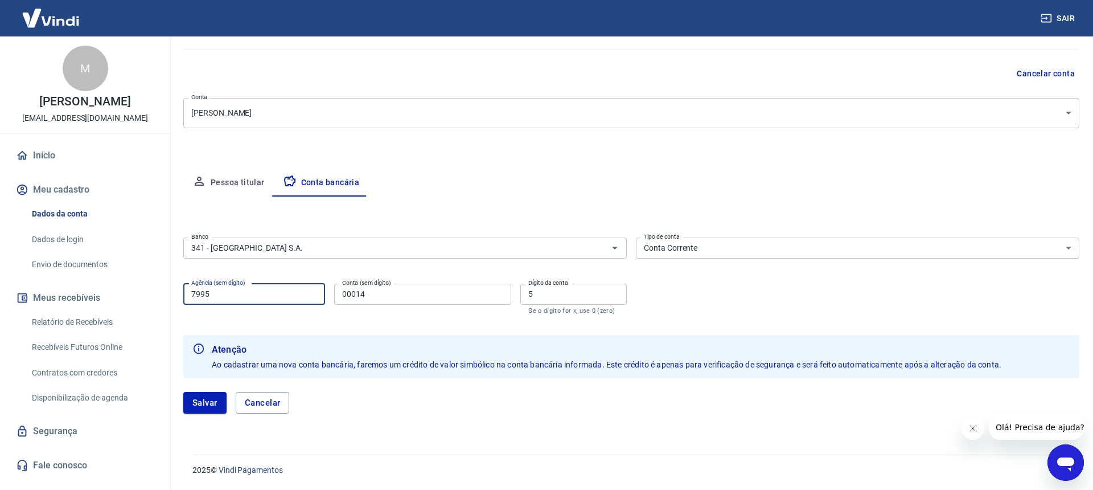
type input "7995"
click at [412, 296] on input "00014" at bounding box center [422, 294] width 177 height 21
type input "10608"
click at [598, 294] on input "5" at bounding box center [573, 294] width 106 height 21
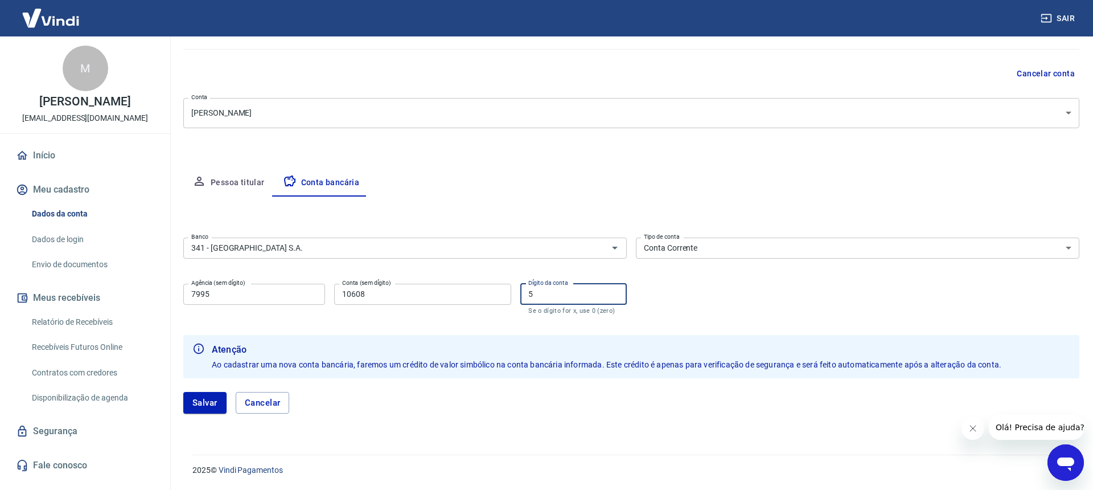
click at [598, 294] on input "5" at bounding box center [573, 294] width 106 height 21
type input "0"
click at [215, 408] on button "Salvar" at bounding box center [204, 403] width 43 height 22
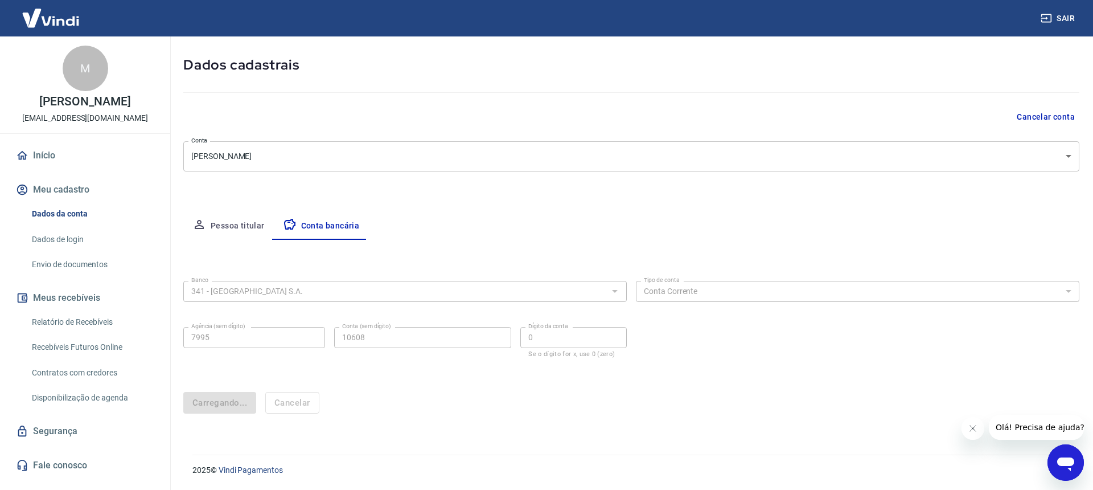
scroll to position [0, 0]
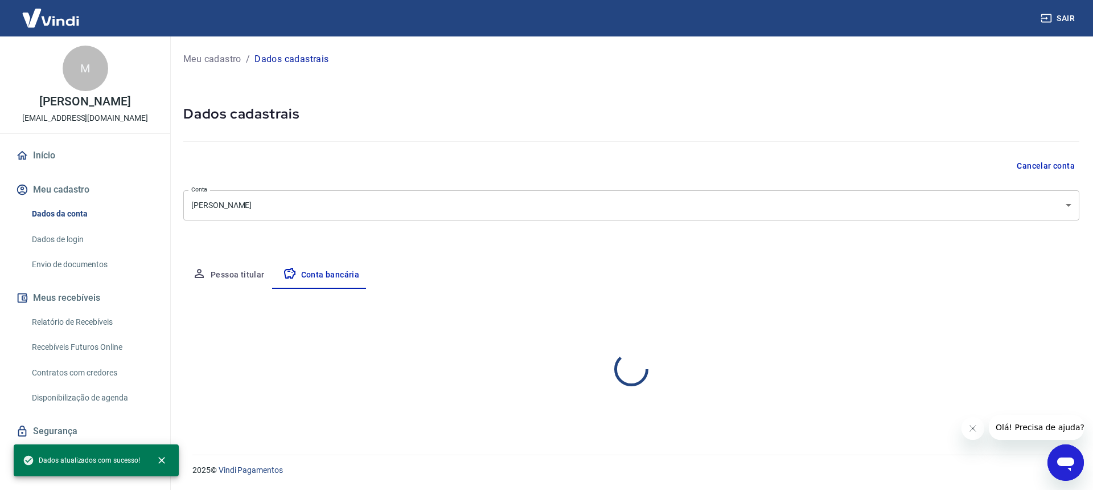
select select "1"
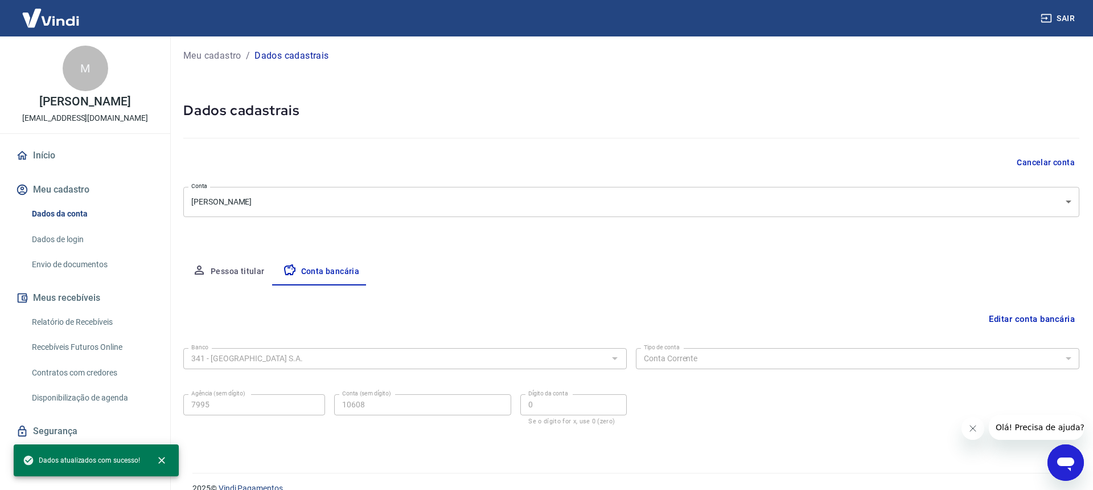
scroll to position [22, 0]
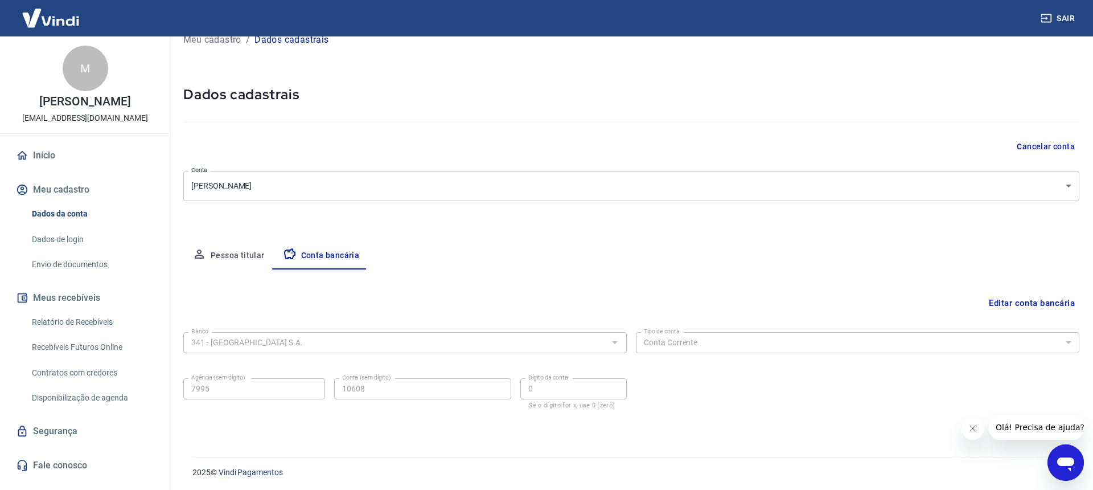
click at [222, 252] on button "Pessoa titular" at bounding box center [228, 255] width 91 height 27
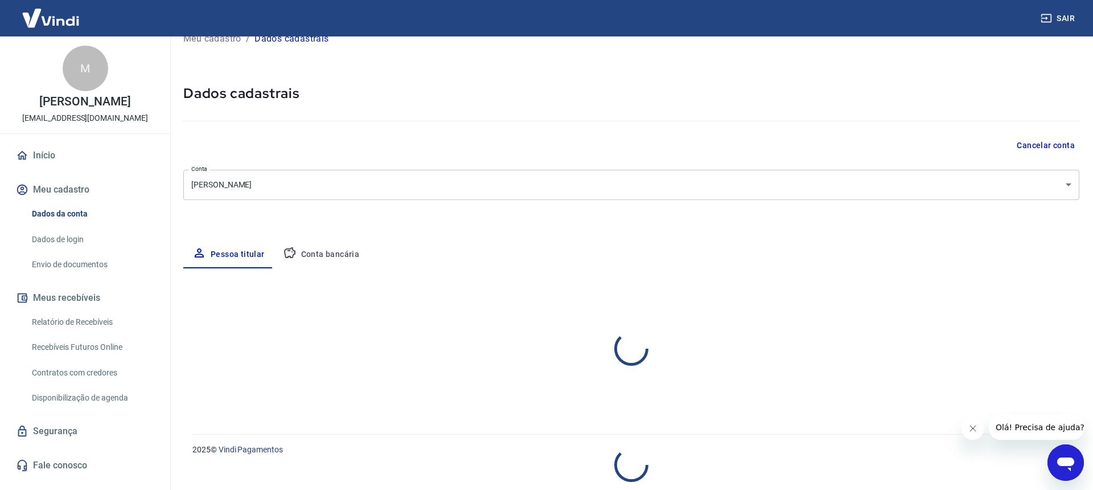
select select "SP"
select select "business"
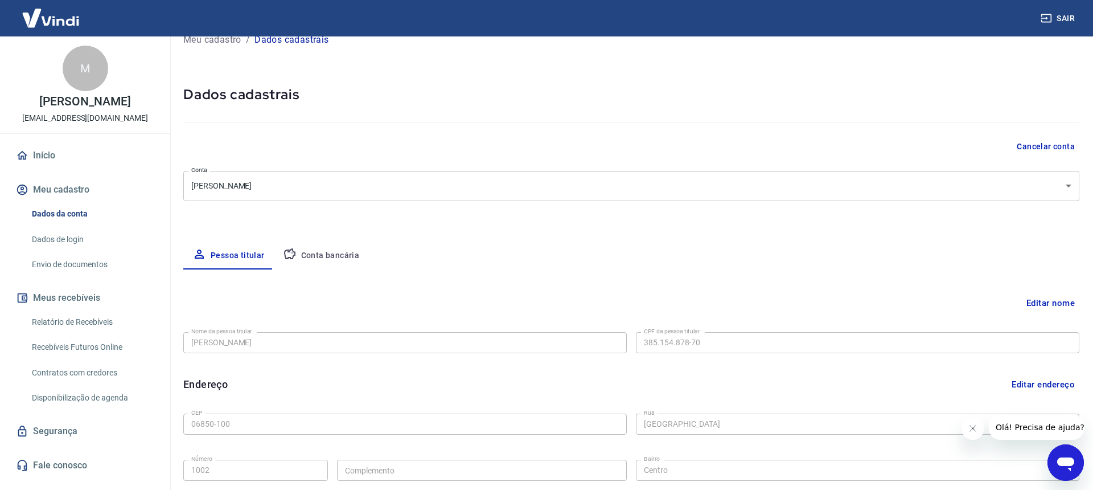
scroll to position [24, 0]
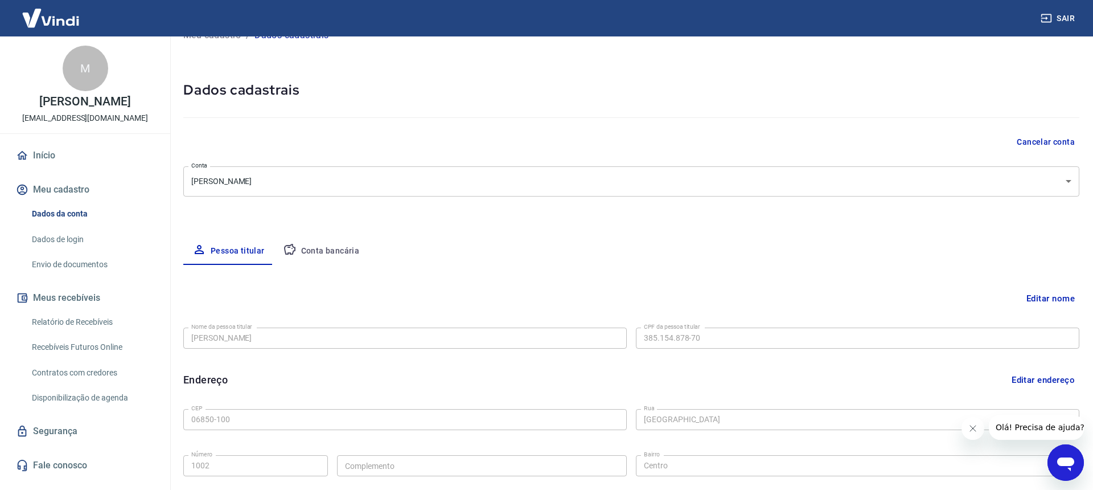
click at [59, 26] on img at bounding box center [51, 18] width 74 height 35
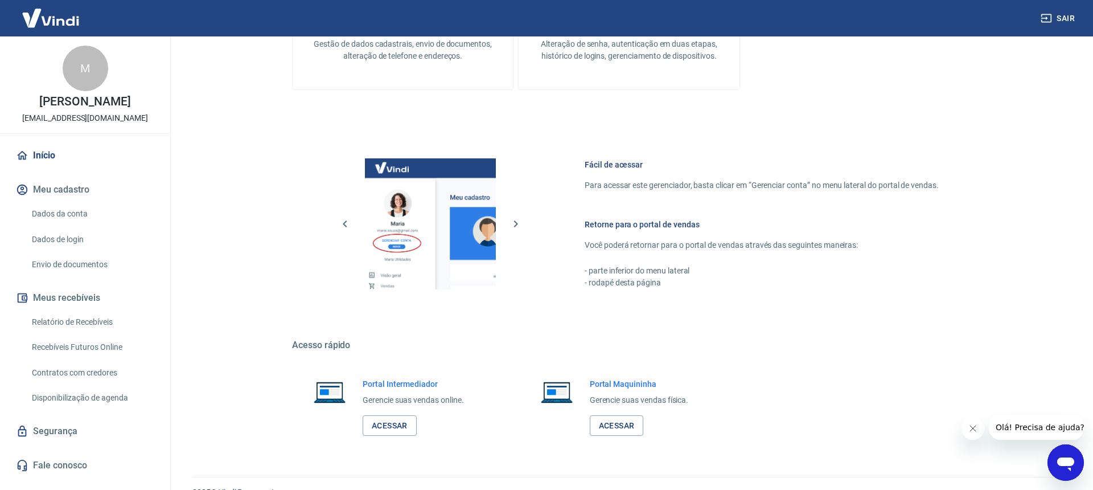
scroll to position [600, 0]
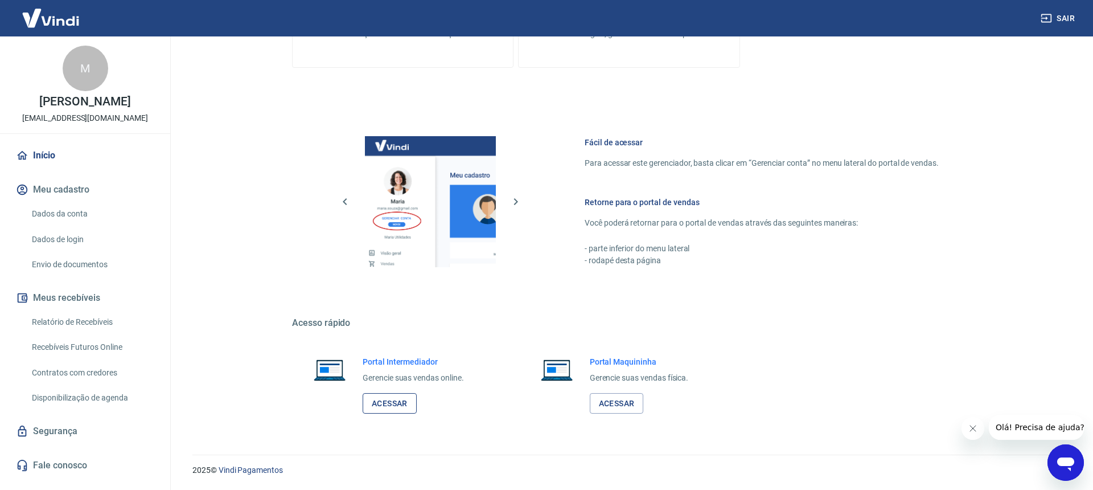
click at [388, 406] on link "Acessar" at bounding box center [390, 403] width 54 height 21
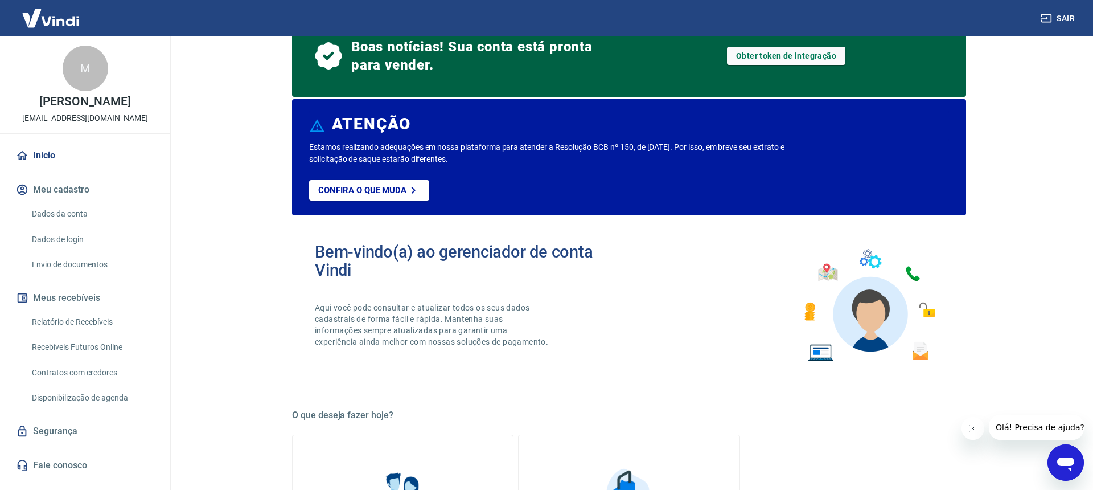
scroll to position [0, 0]
